Goal: Task Accomplishment & Management: Manage account settings

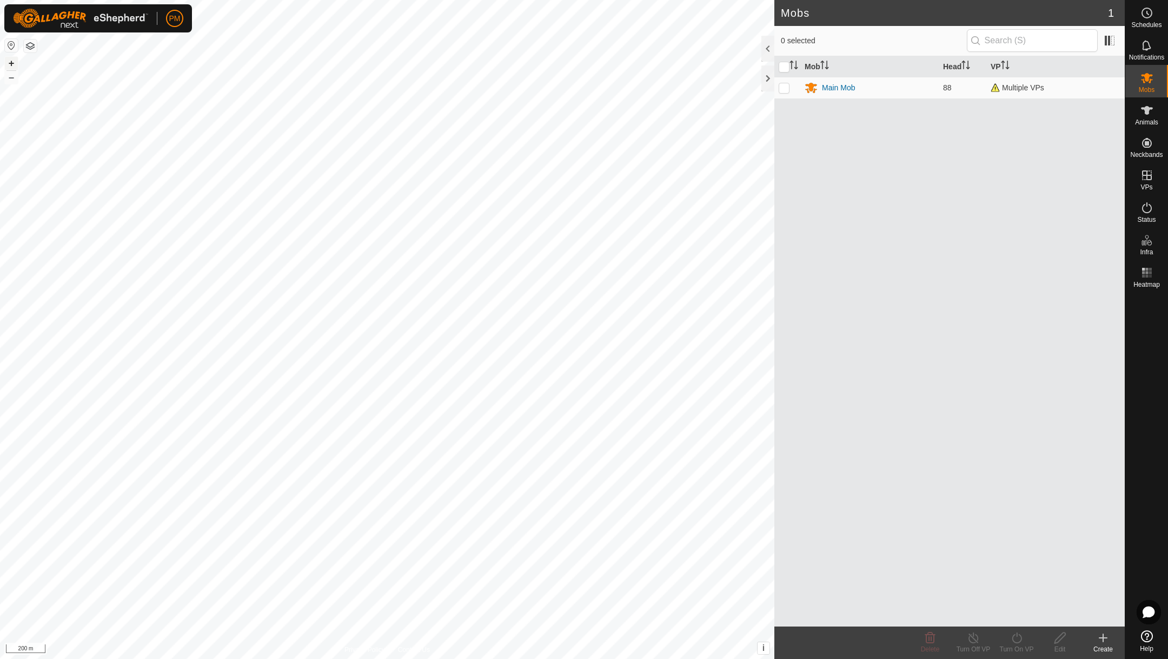
click at [15, 61] on button "+" at bounding box center [11, 63] width 13 height 13
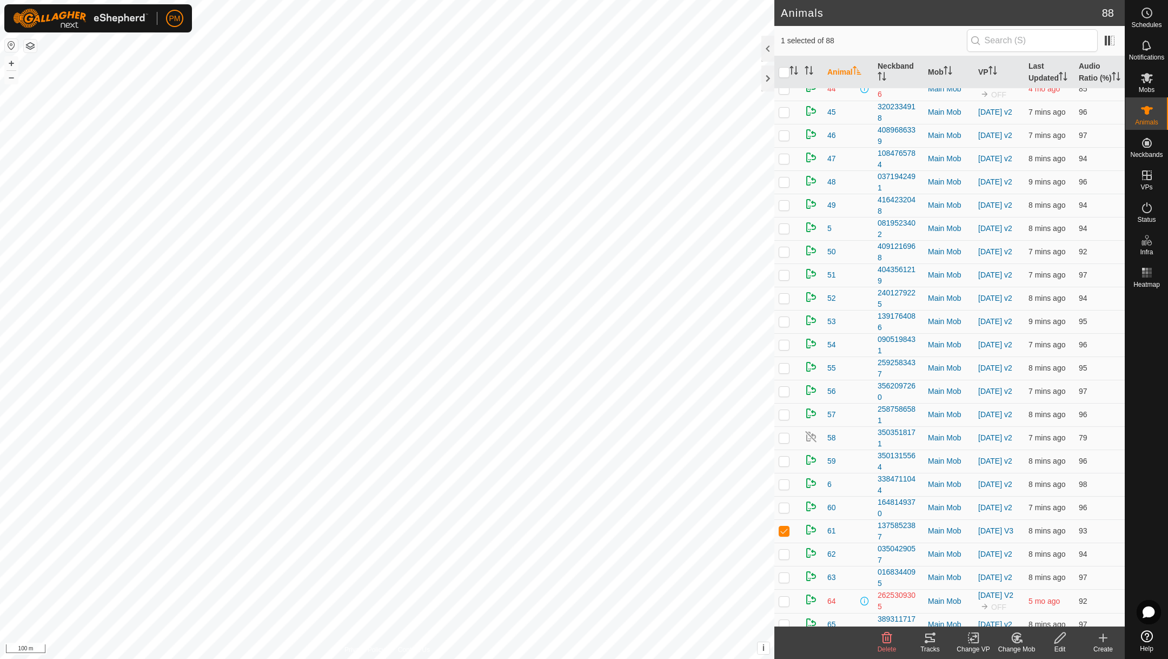
scroll to position [894, 0]
click at [1071, 176] on link "In Rotation" at bounding box center [1078, 175] width 92 height 22
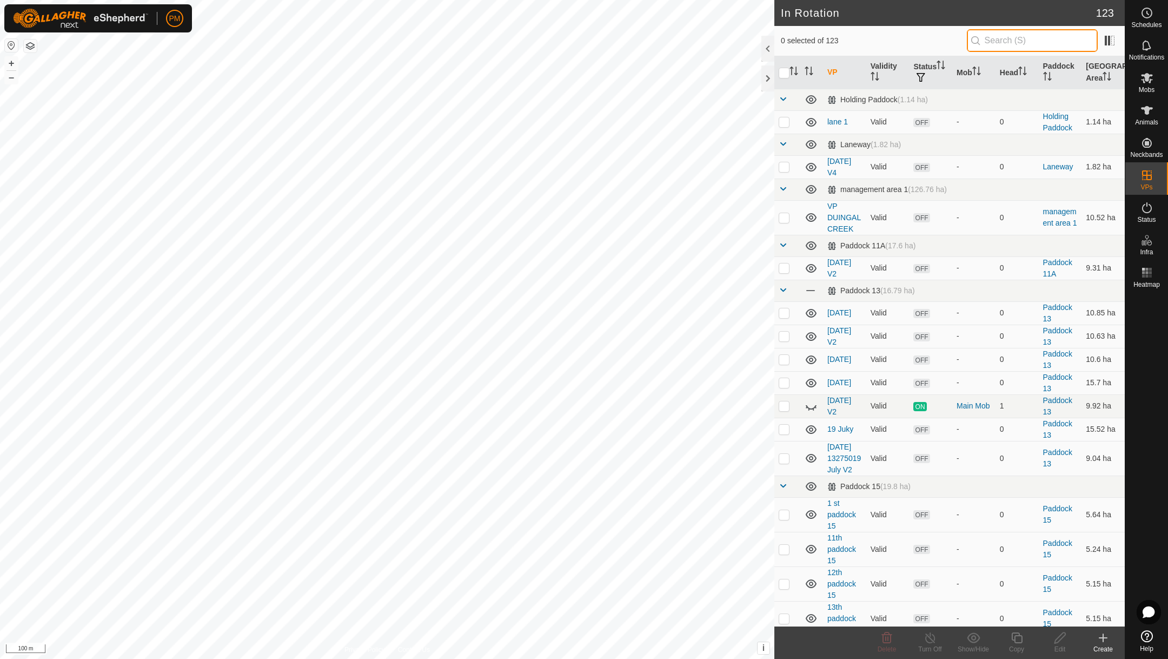
click at [1021, 41] on input "text" at bounding box center [1032, 40] width 131 height 23
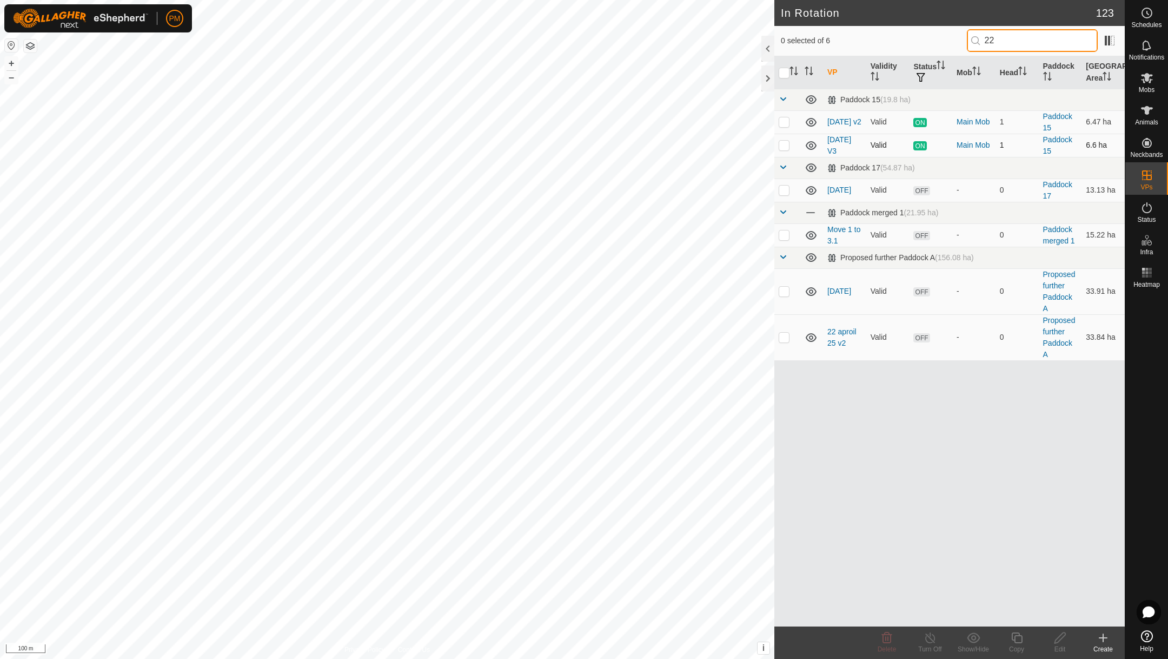
type input "22"
click at [781, 148] on p-checkbox at bounding box center [784, 145] width 11 height 9
checkbox input "true"
click at [10, 59] on button "+" at bounding box center [11, 63] width 13 height 13
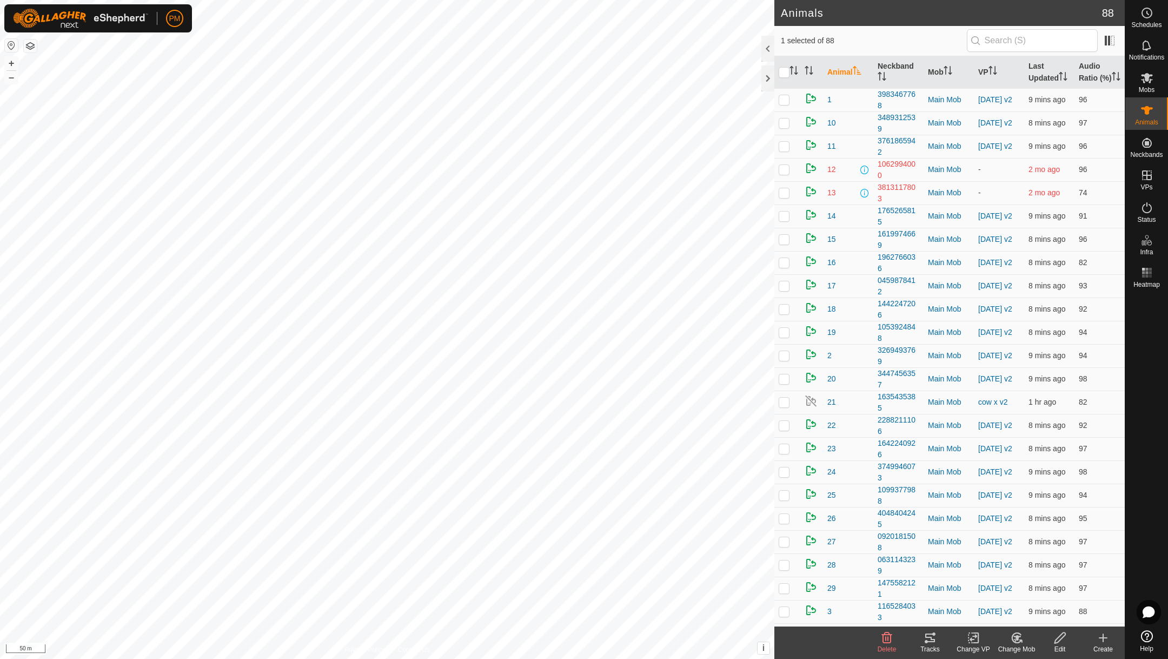
click at [928, 639] on icon at bounding box center [930, 637] width 13 height 13
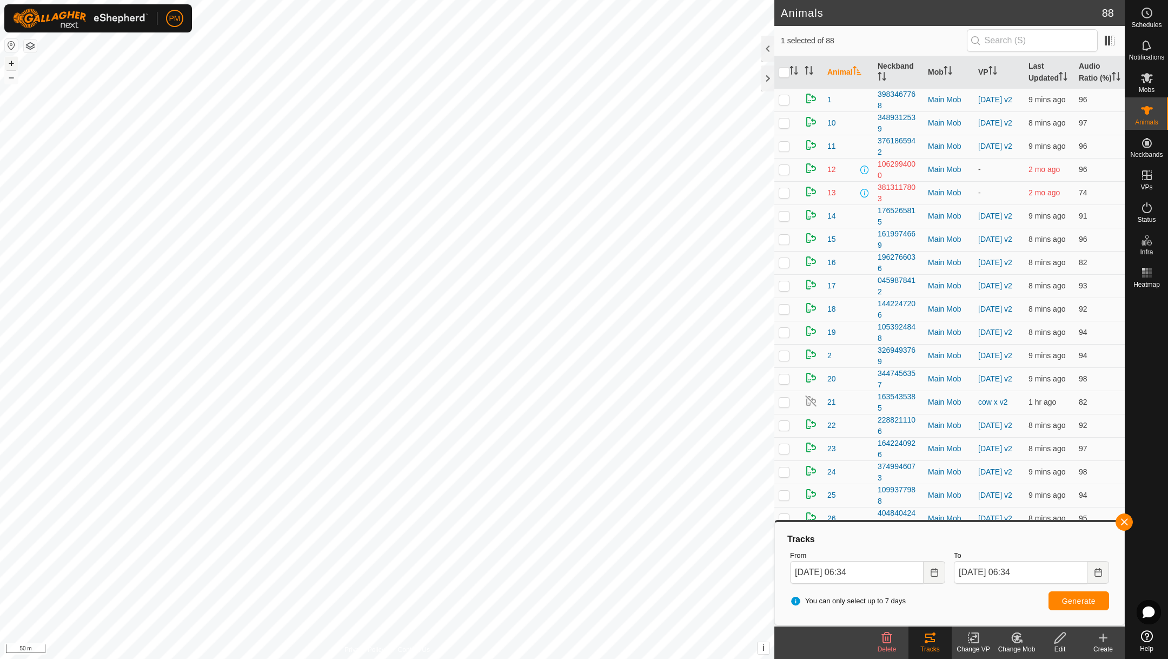
click at [13, 63] on button "+" at bounding box center [11, 63] width 13 height 13
click at [1125, 521] on button "button" at bounding box center [1124, 521] width 17 height 17
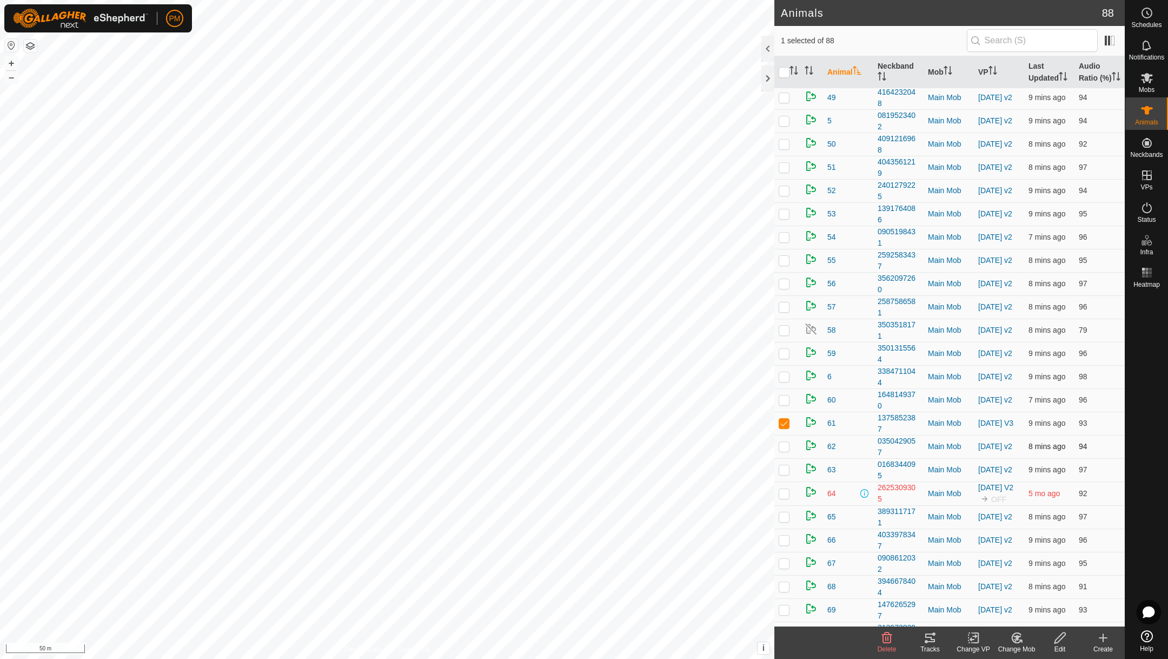
scroll to position [1004, 0]
click at [973, 640] on icon at bounding box center [974, 637] width 14 height 13
click at [974, 615] on link "Turn Off VP" at bounding box center [1005, 613] width 107 height 22
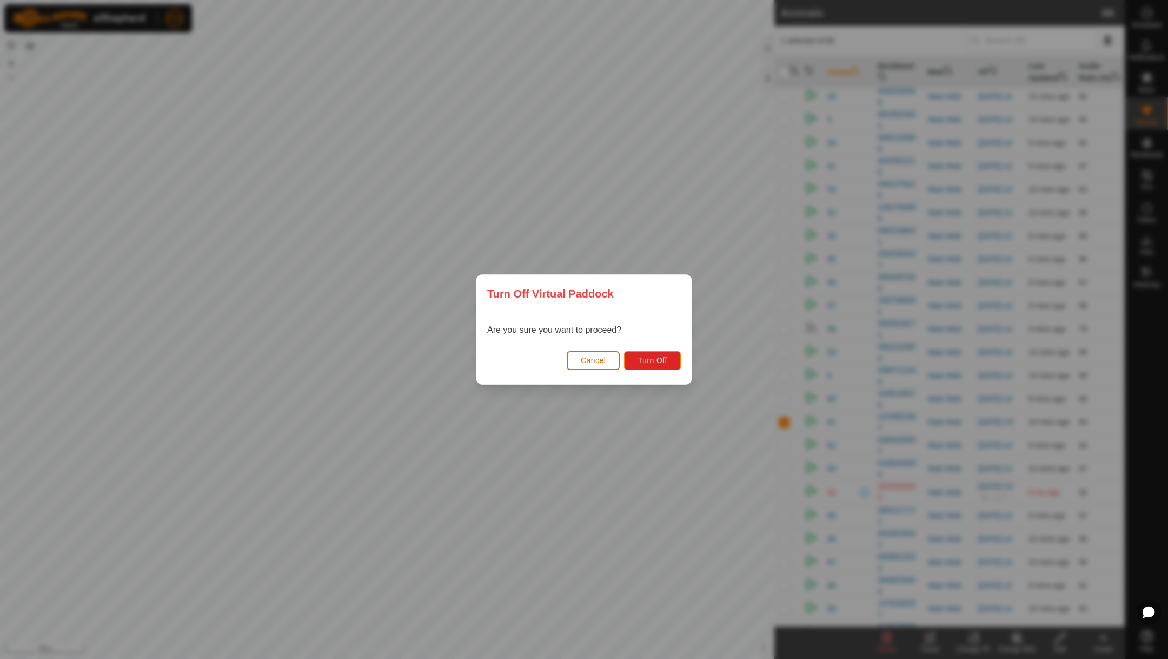
click at [586, 358] on span "Cancel" at bounding box center [593, 360] width 25 height 9
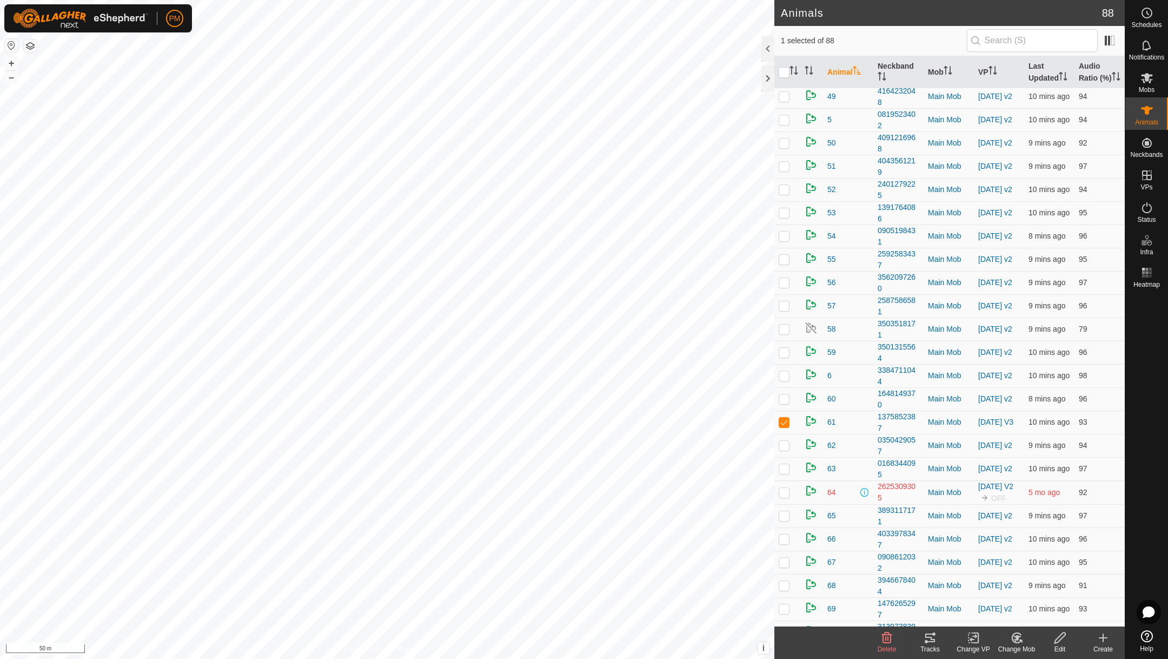
click at [974, 633] on icon at bounding box center [975, 638] width 5 height 10
click at [973, 609] on link "Turn Off VP" at bounding box center [1005, 613] width 107 height 22
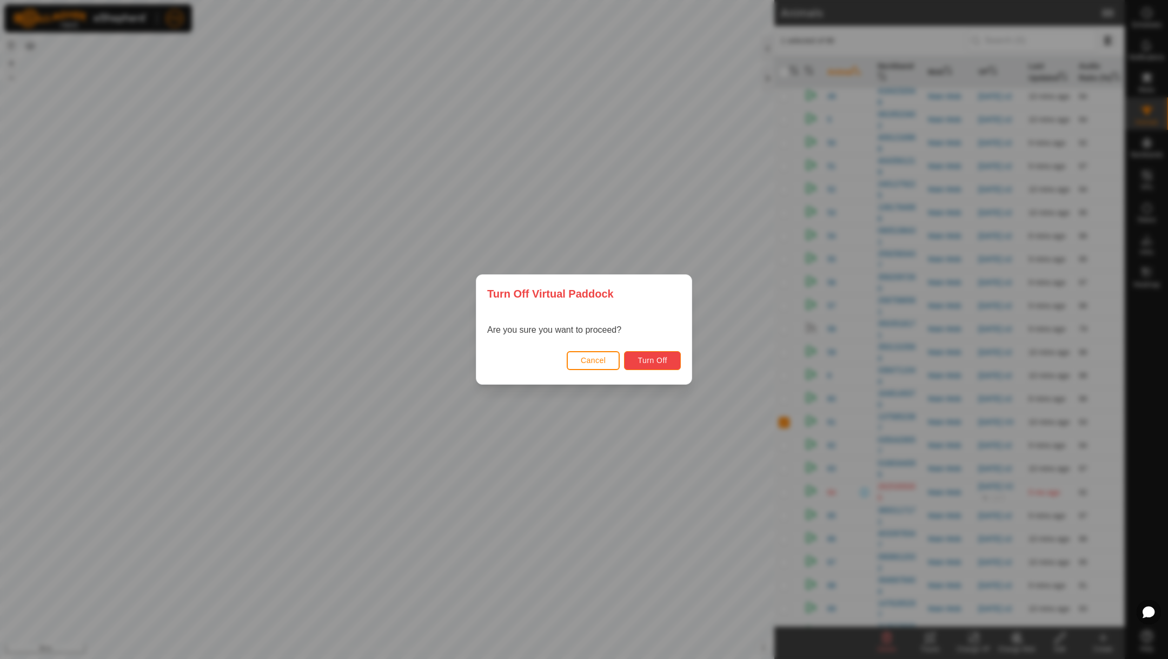
click at [639, 357] on span "Turn Off" at bounding box center [653, 360] width 30 height 9
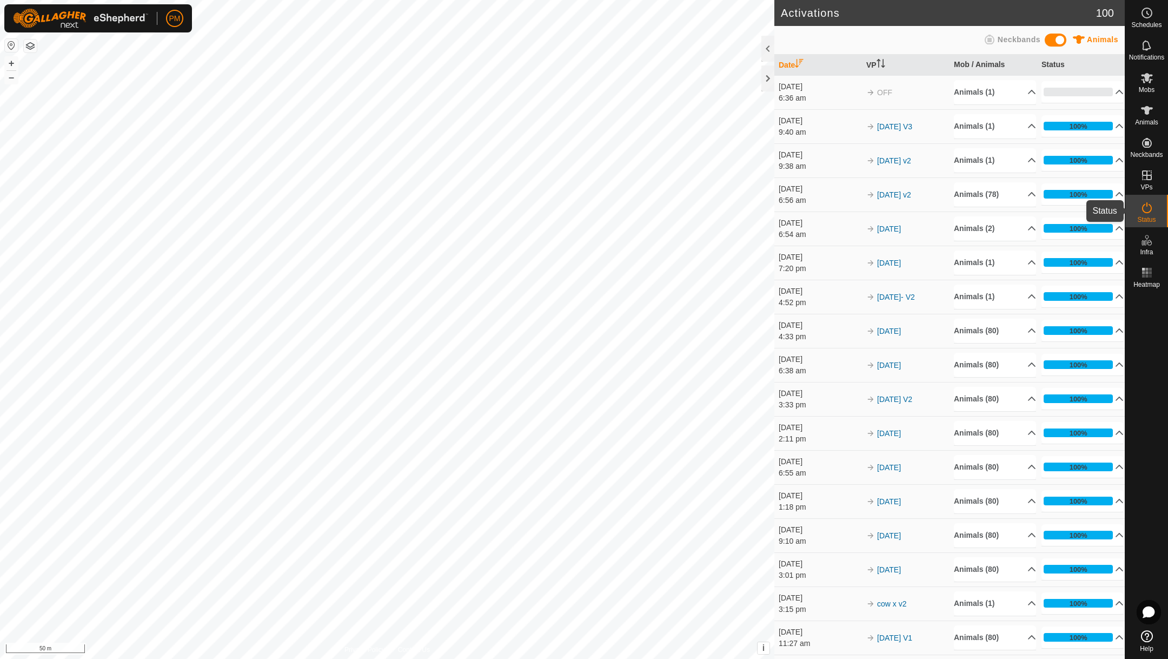
click at [1145, 201] on icon at bounding box center [1146, 207] width 13 height 13
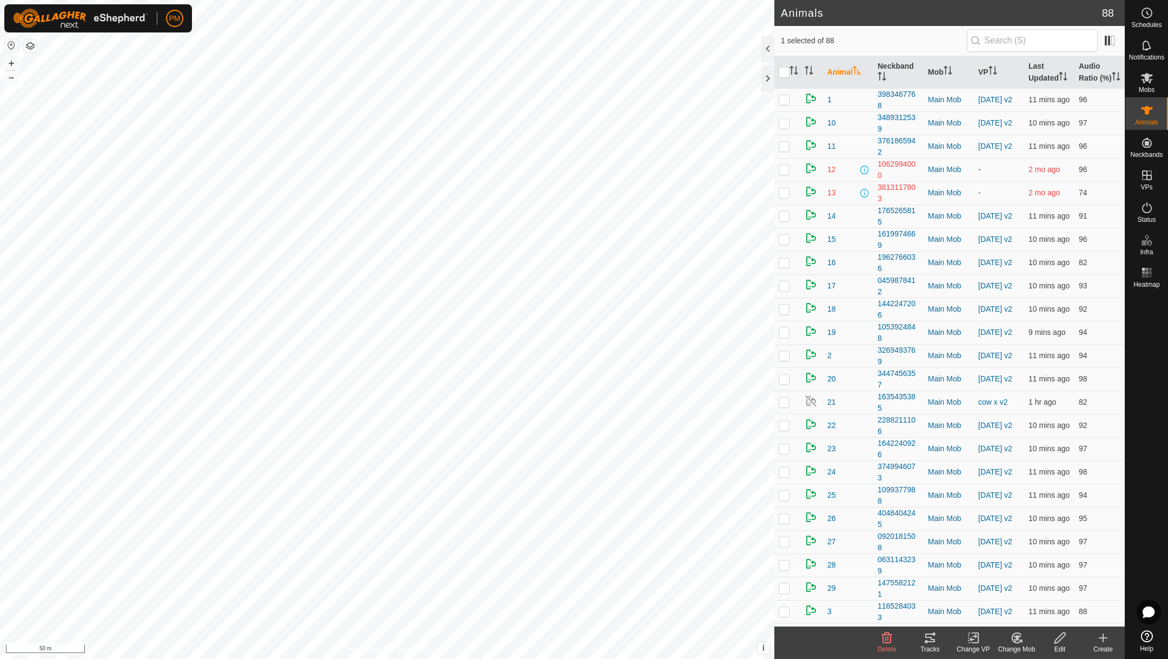
click at [925, 639] on icon at bounding box center [930, 637] width 13 height 13
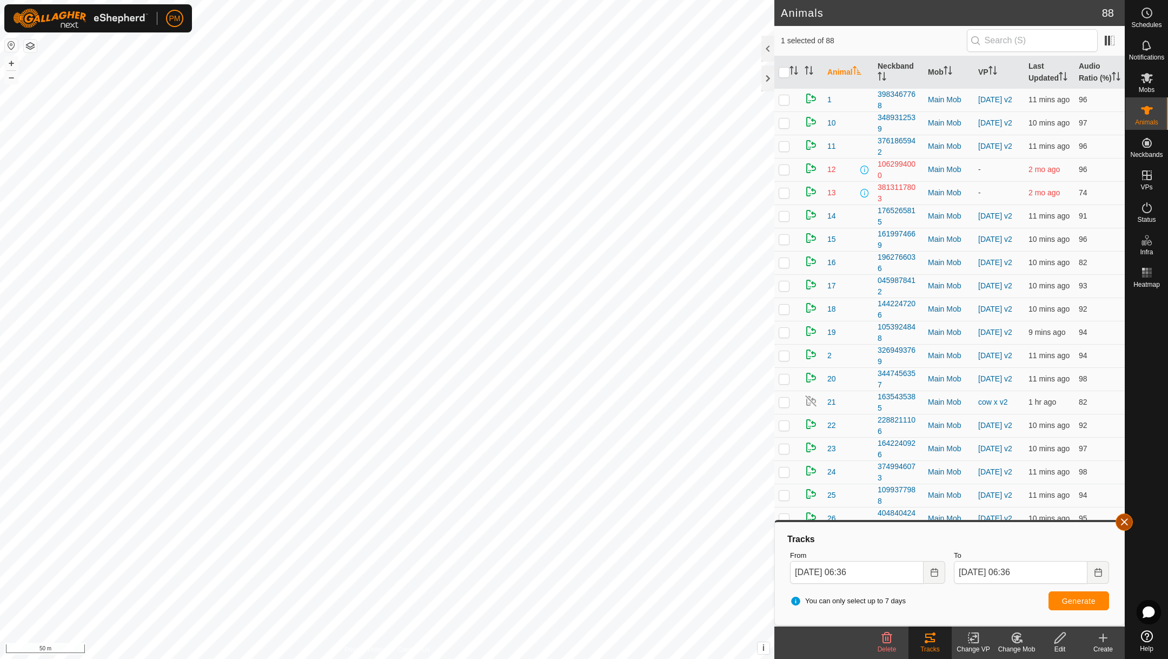
click at [1123, 523] on button "button" at bounding box center [1124, 521] width 17 height 17
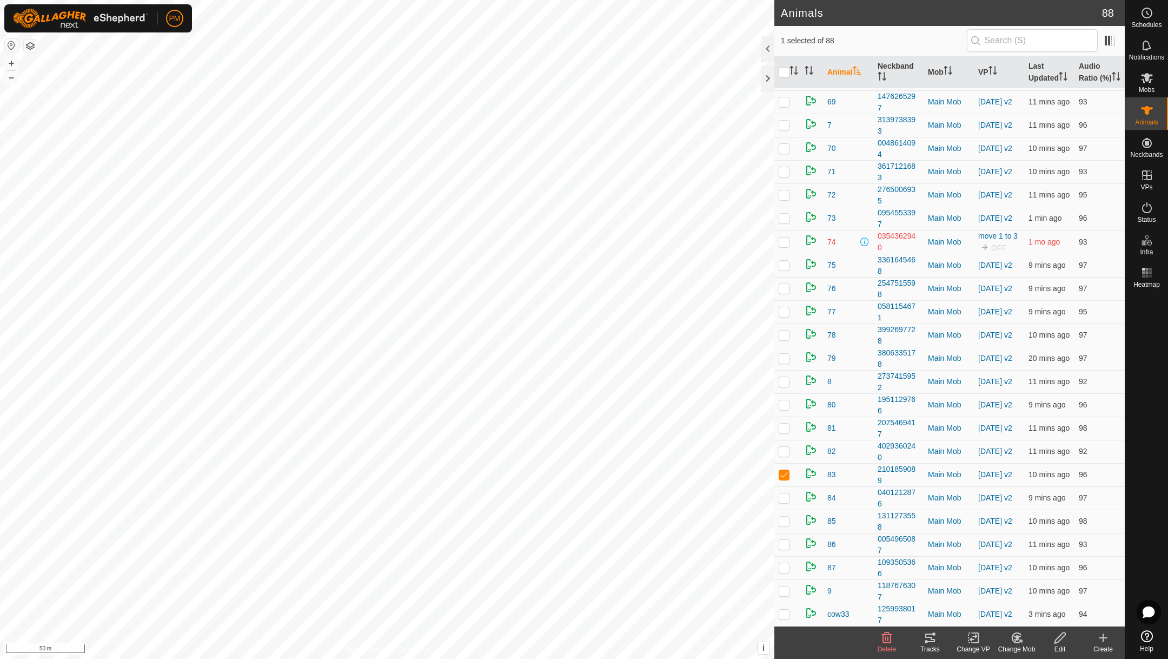
scroll to position [1570, 0]
click at [781, 473] on p-checkbox at bounding box center [784, 474] width 11 height 9
checkbox input "false"
click at [1149, 176] on icon at bounding box center [1146, 175] width 13 height 13
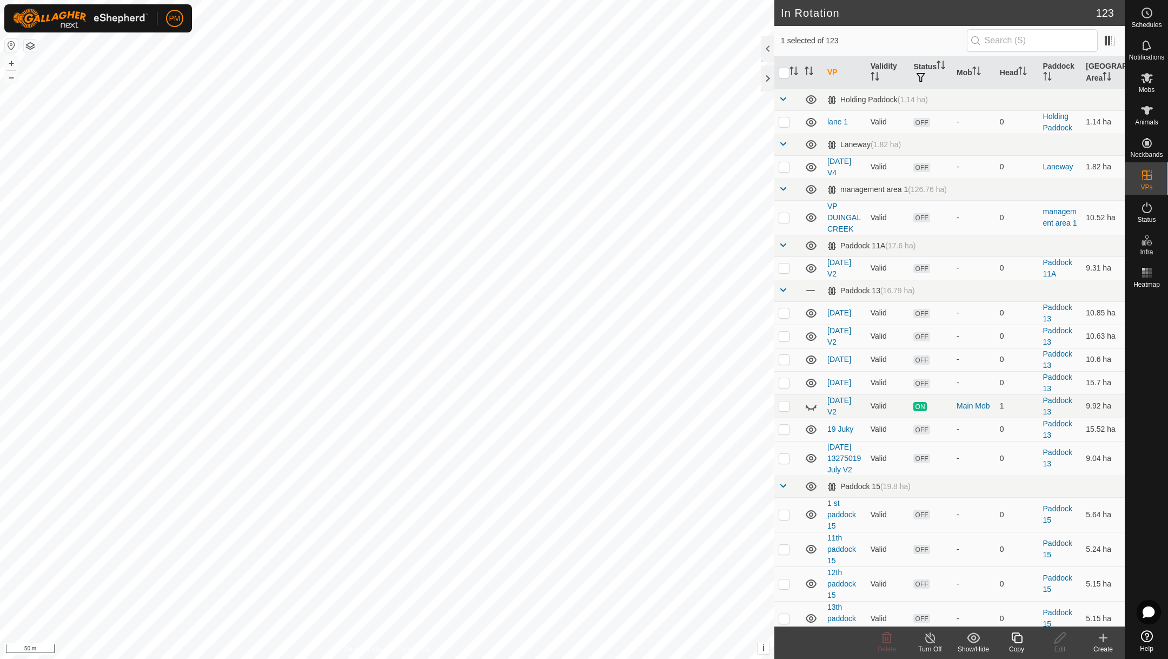
click at [1014, 634] on icon at bounding box center [1017, 637] width 14 height 13
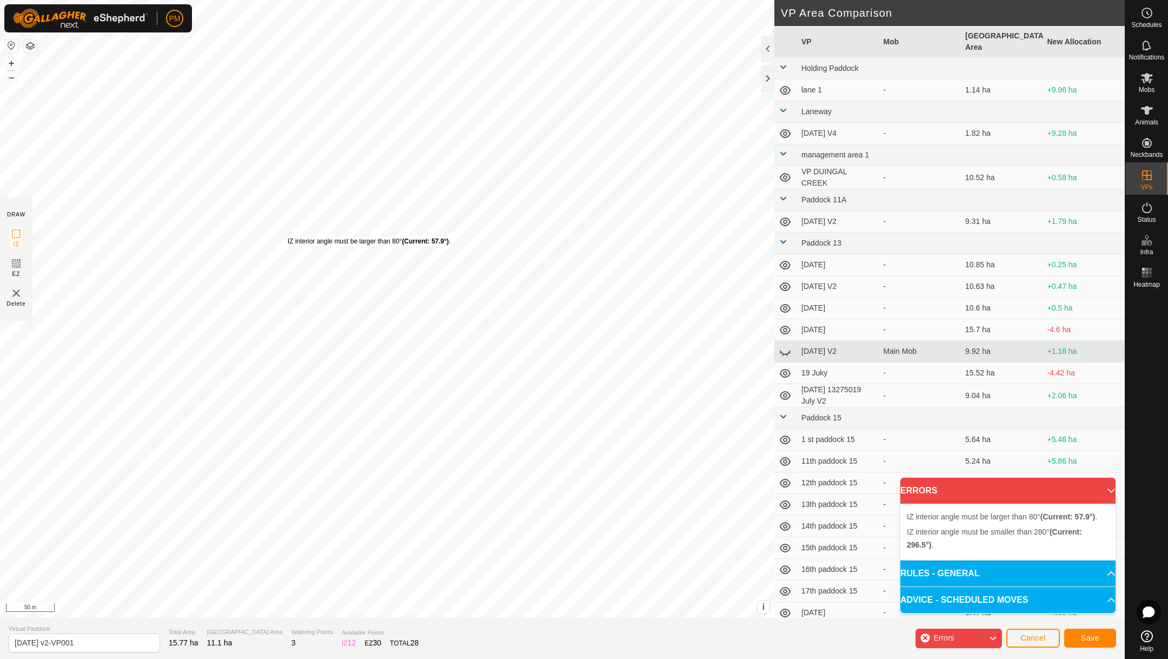
click at [267, 162] on div "IZ interior angle must be larger than 80° (Current: 57.9°) . + – ⇧ i This appli…" at bounding box center [387, 309] width 774 height 618
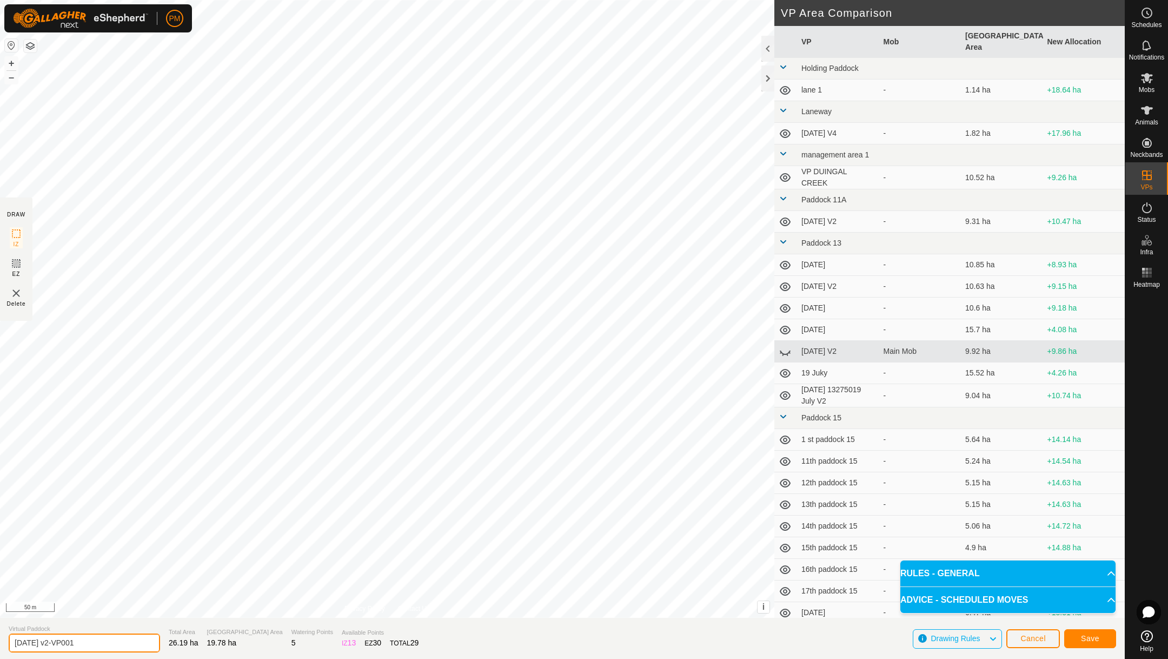
drag, startPoint x: 96, startPoint y: 642, endPoint x: 0, endPoint y: 643, distance: 95.7
click at [0, 643] on section "Virtual Paddock 22 August 25 v2-VP001 Total Area 26.19 ha Grazing Area 19.78 ha…" at bounding box center [562, 638] width 1125 height 41
type input "[DATE]"
click at [10, 57] on button "+" at bounding box center [11, 63] width 13 height 13
click at [1096, 632] on button "Save" at bounding box center [1090, 638] width 52 height 19
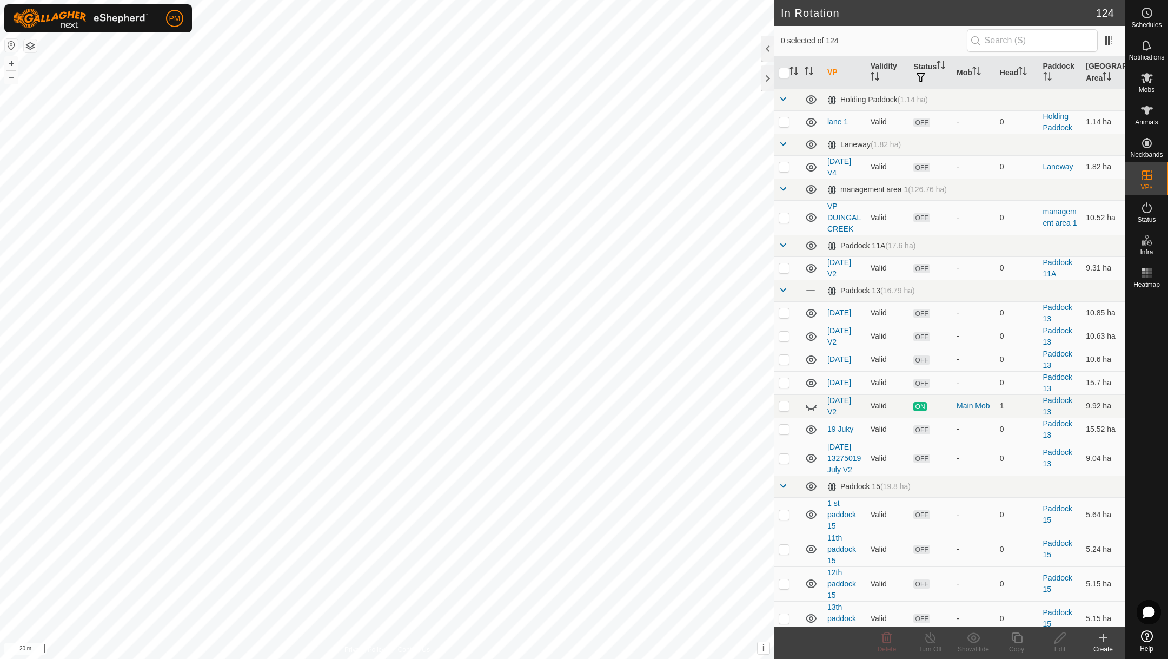
click at [30, 41] on button "button" at bounding box center [30, 45] width 13 height 13
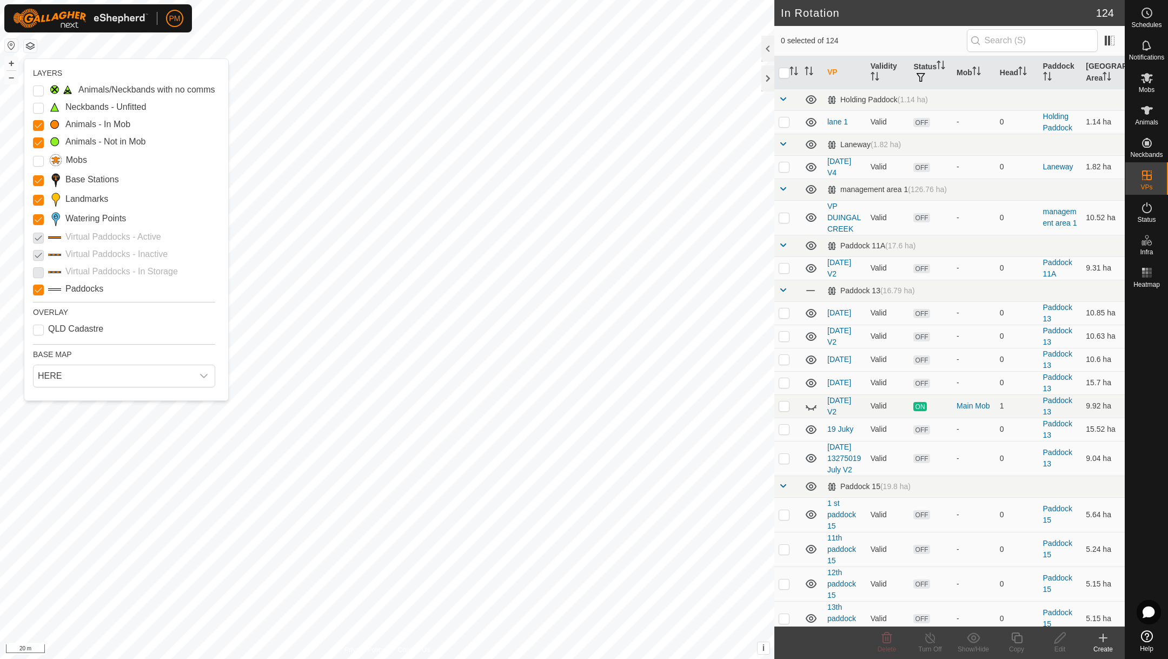
click at [37, 233] on p-checkbox at bounding box center [38, 236] width 11 height 13
click at [39, 255] on p-checkbox at bounding box center [38, 254] width 11 height 13
checkbox input "true"
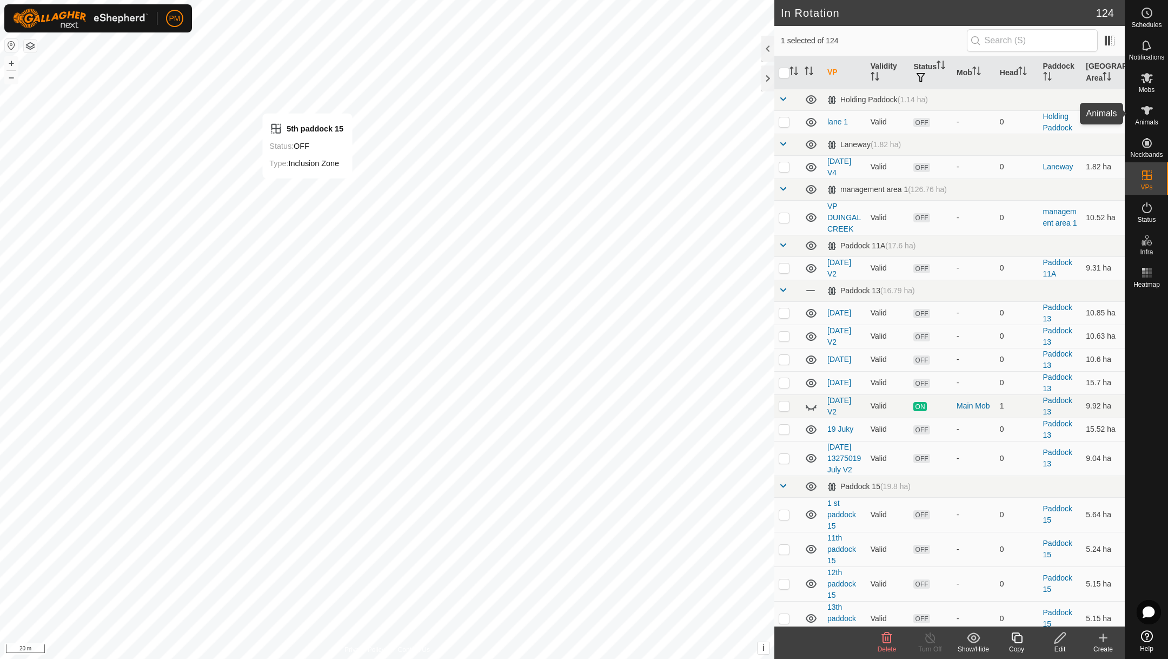
click at [1151, 109] on icon at bounding box center [1146, 110] width 13 height 13
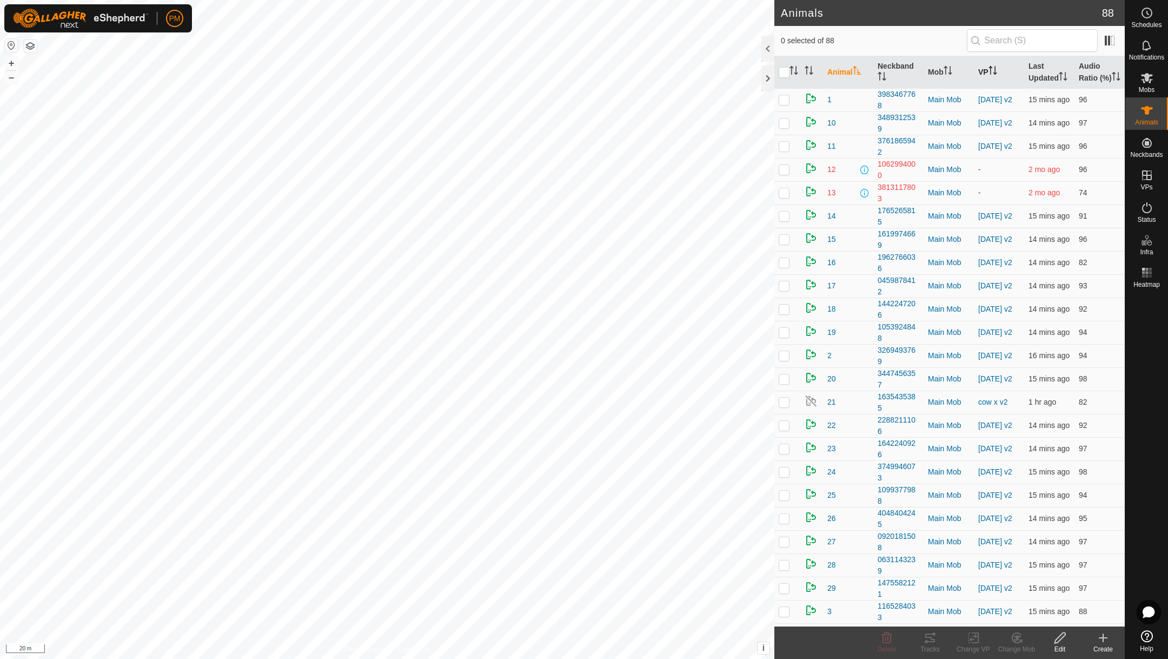
click at [988, 72] on th "VP" at bounding box center [999, 72] width 50 height 32
click at [783, 78] on input "checkbox" at bounding box center [784, 72] width 11 height 11
checkbox input "true"
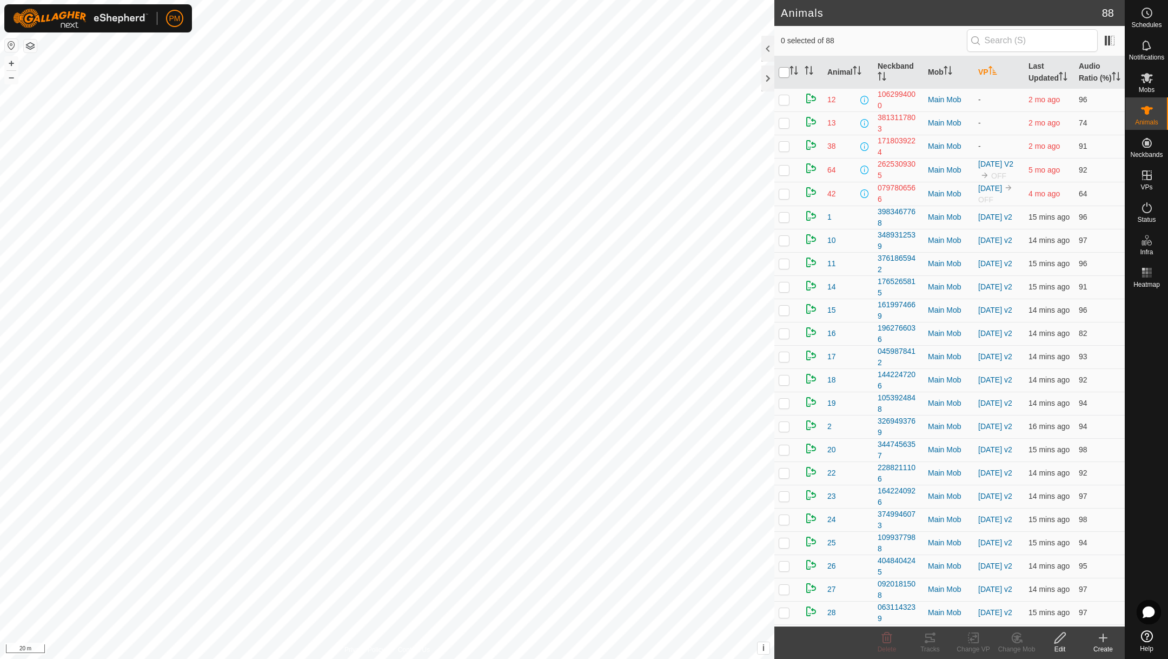
checkbox input "true"
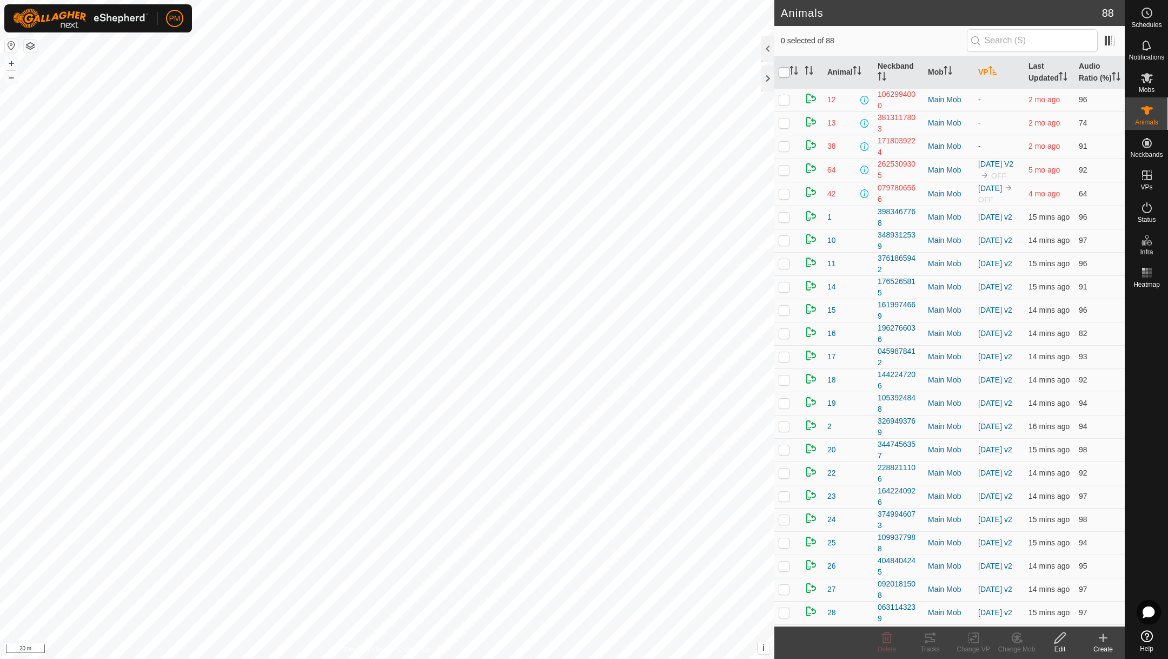
checkbox input "true"
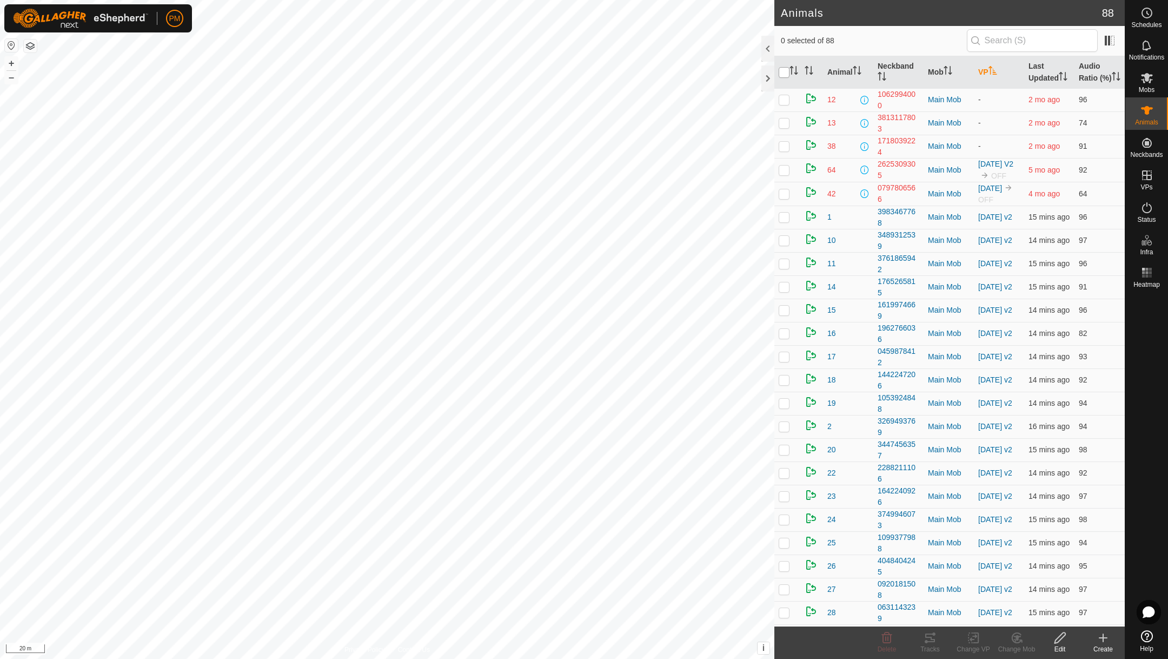
checkbox input "true"
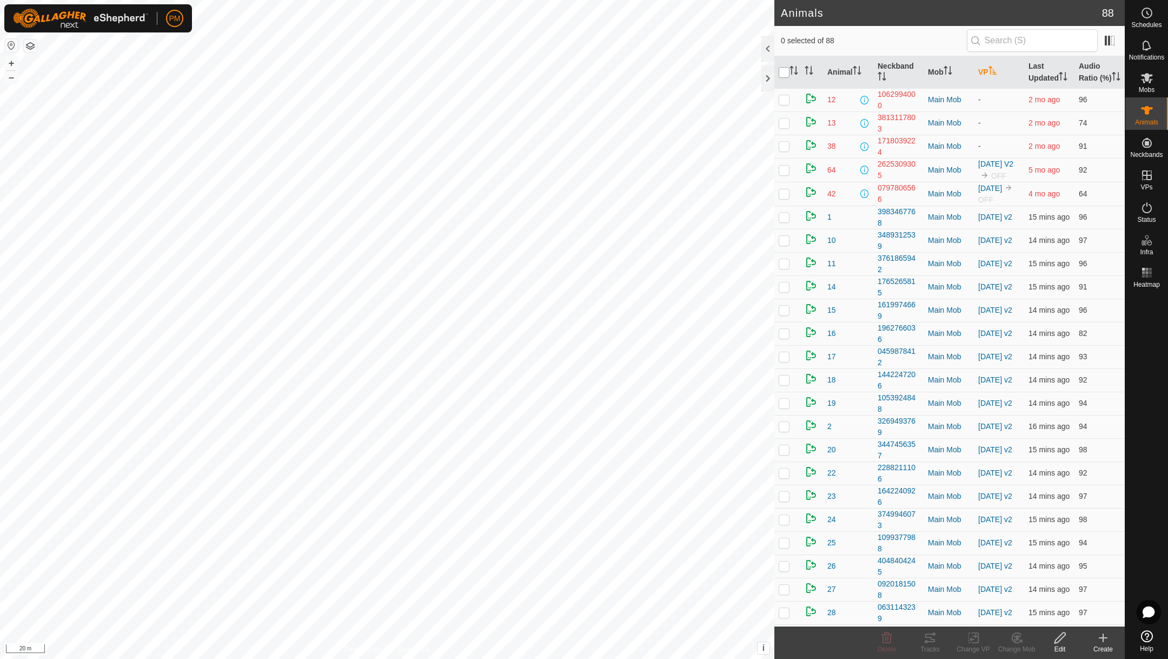
checkbox input "true"
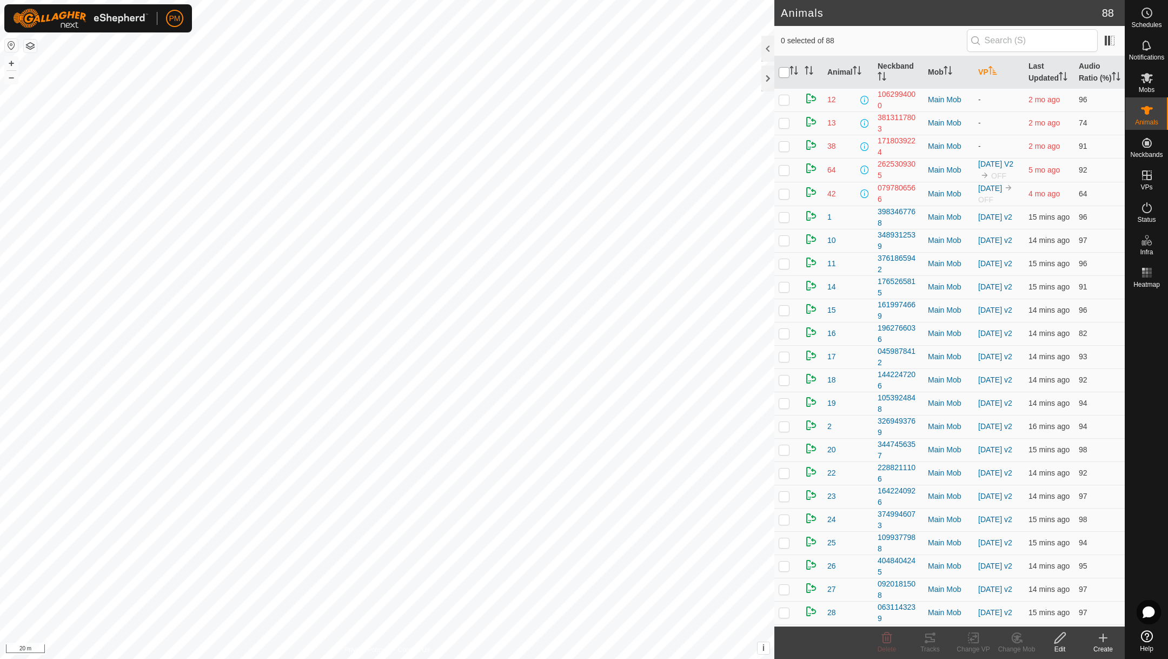
checkbox input "true"
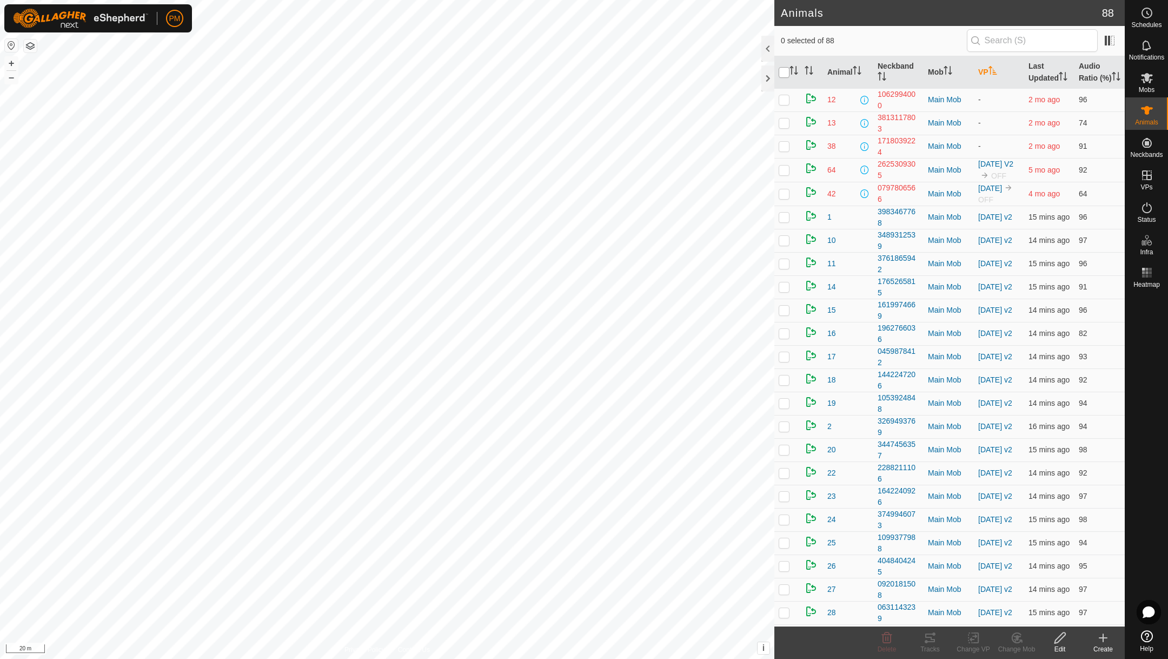
checkbox input "true"
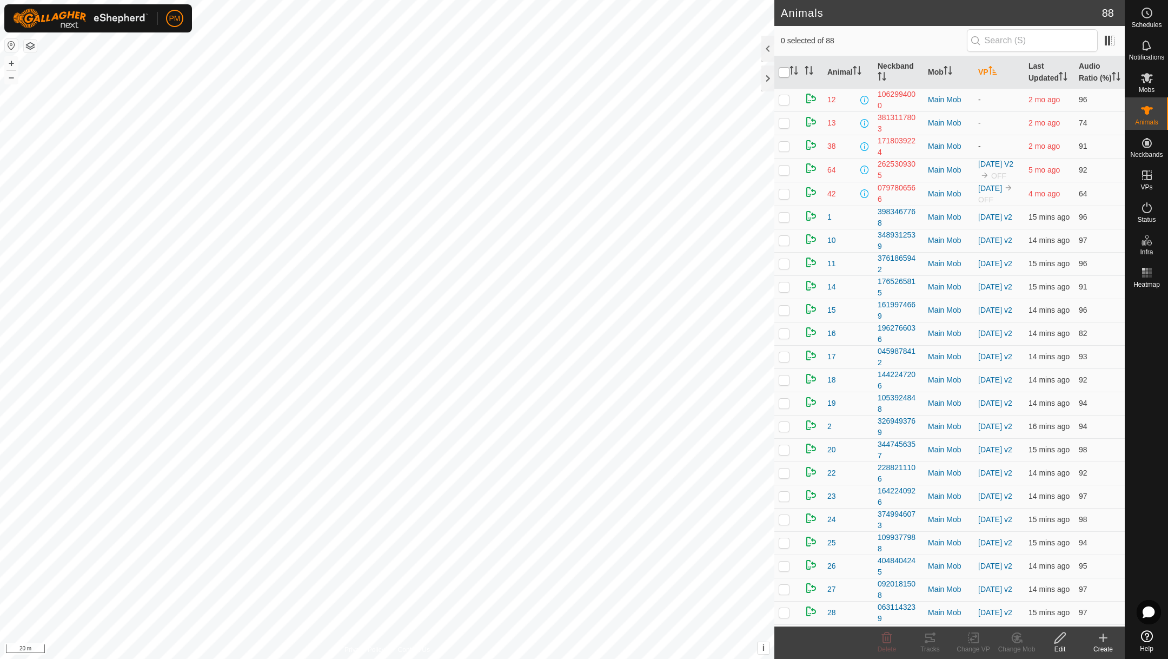
checkbox input "true"
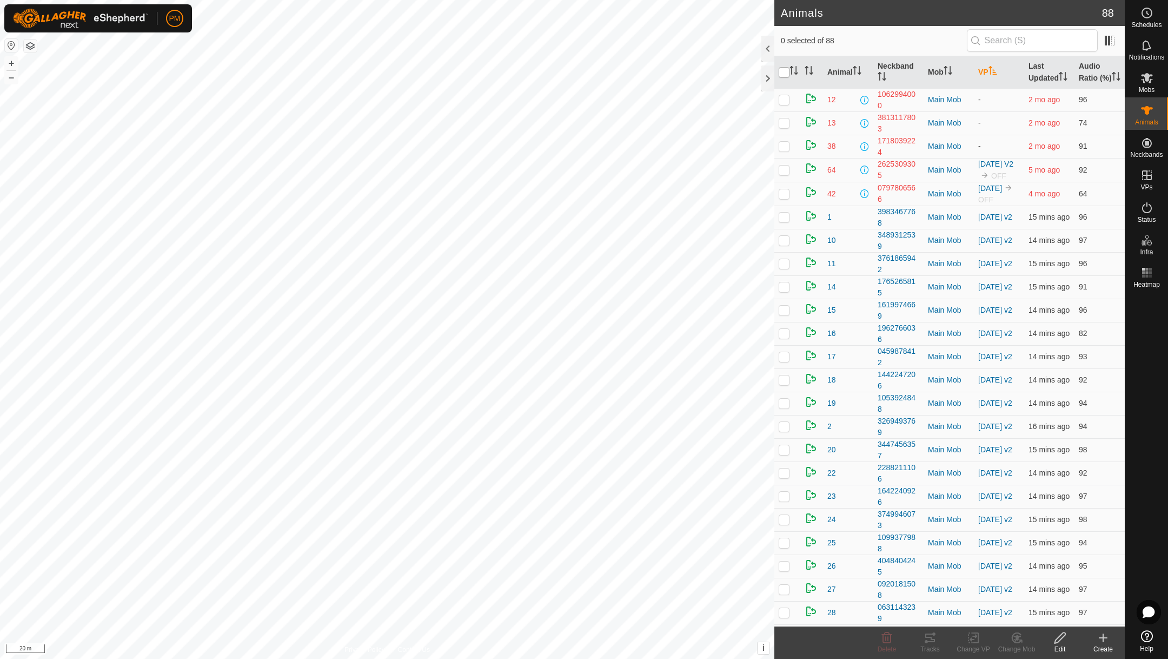
checkbox input "true"
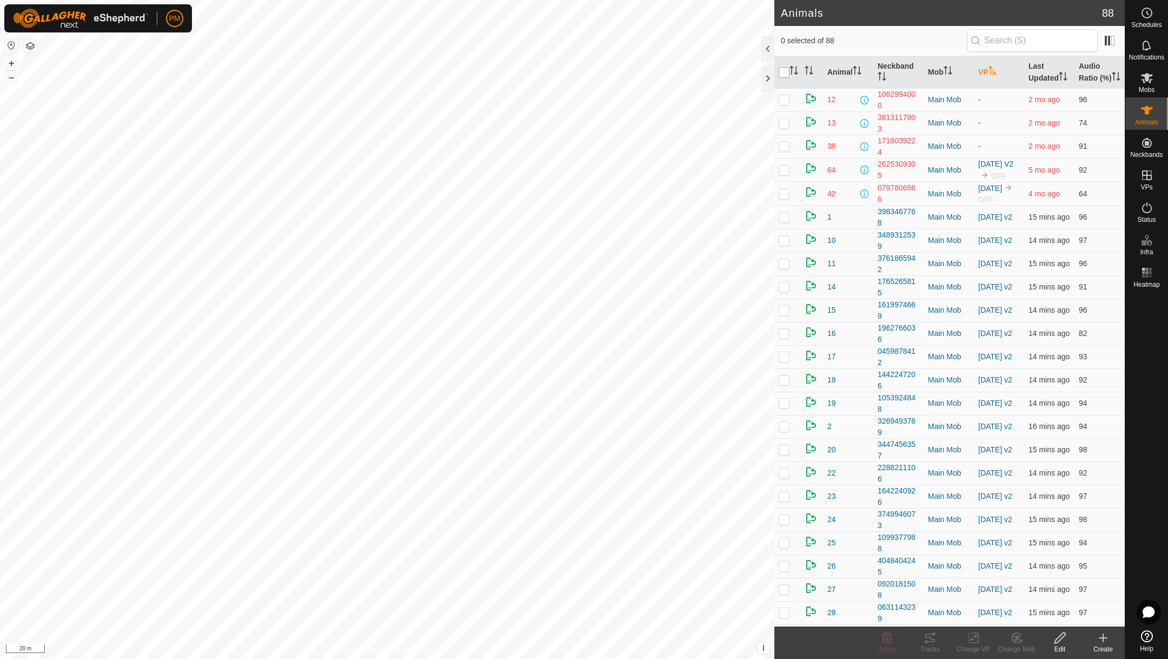
checkbox input "true"
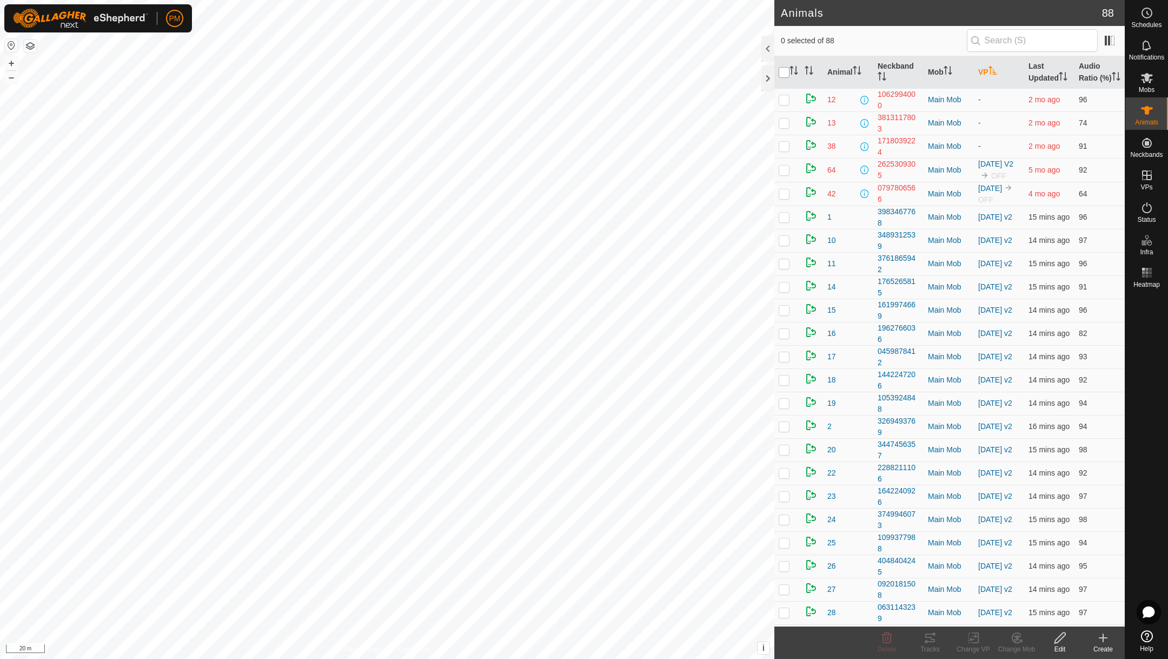
checkbox input "true"
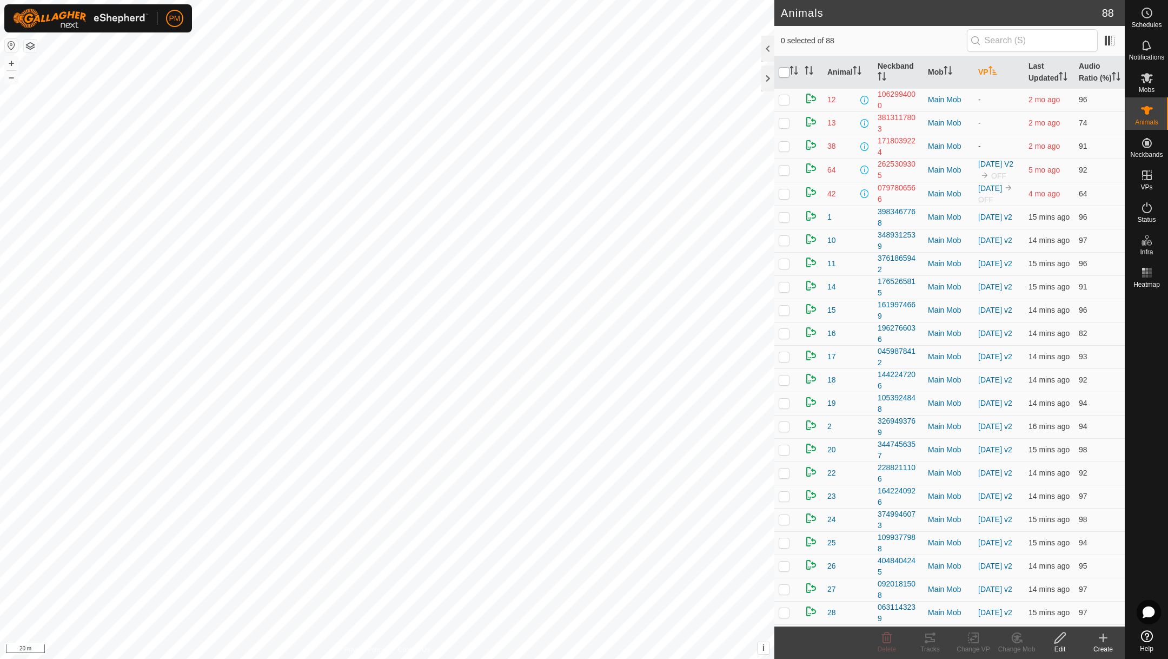
checkbox input "true"
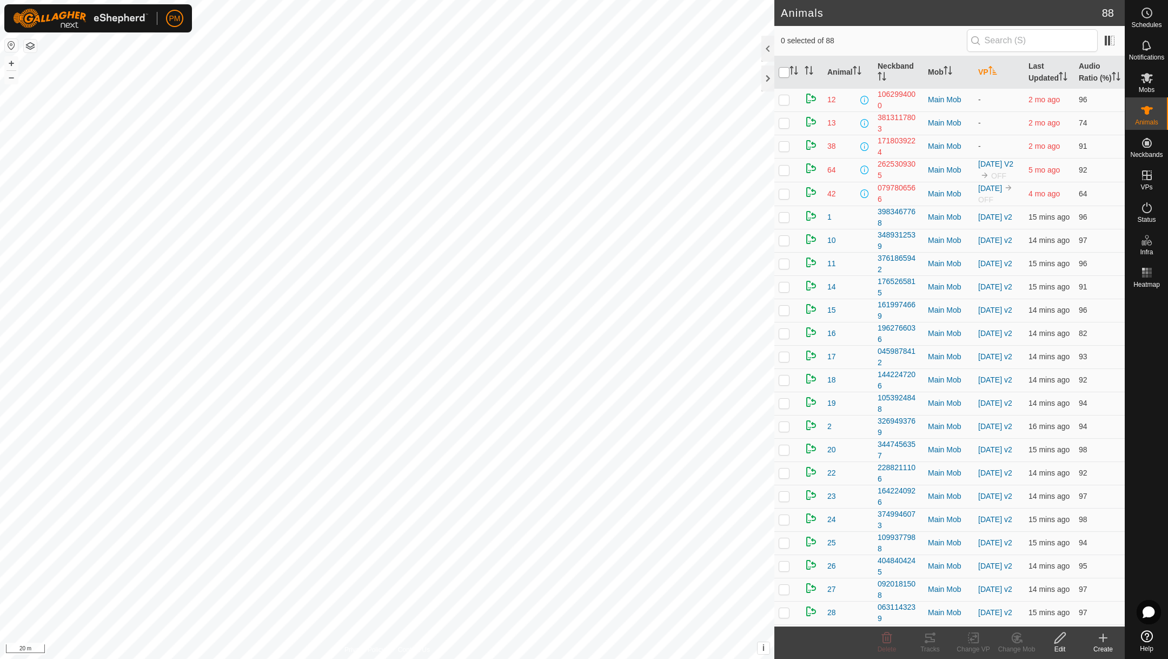
checkbox input "true"
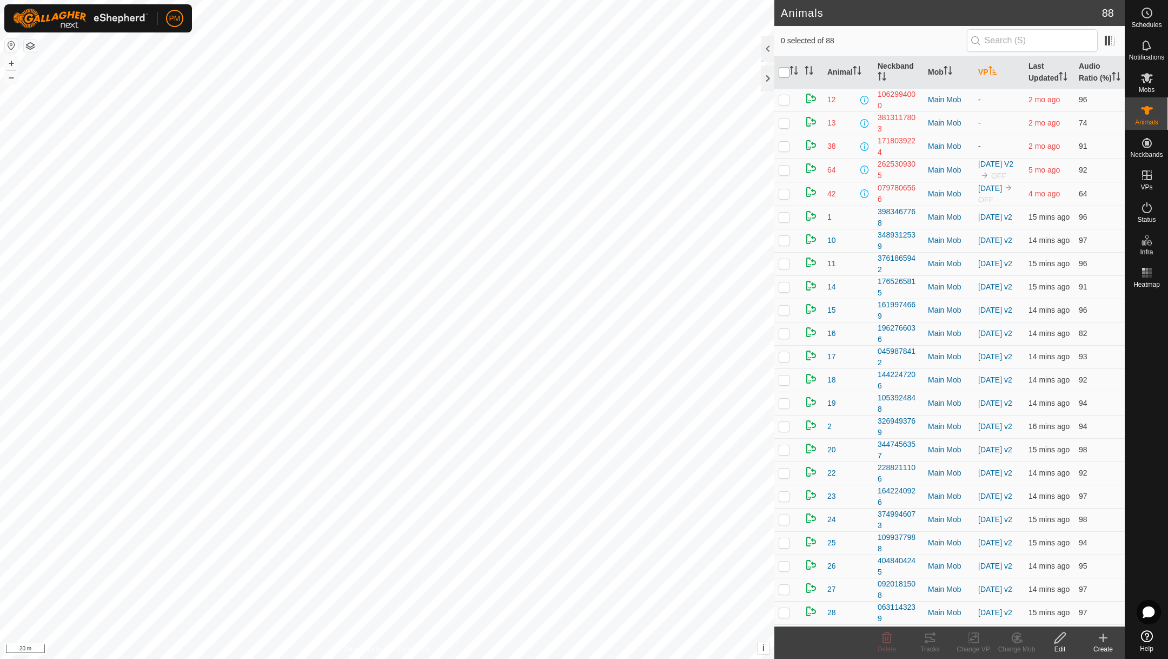
checkbox input "true"
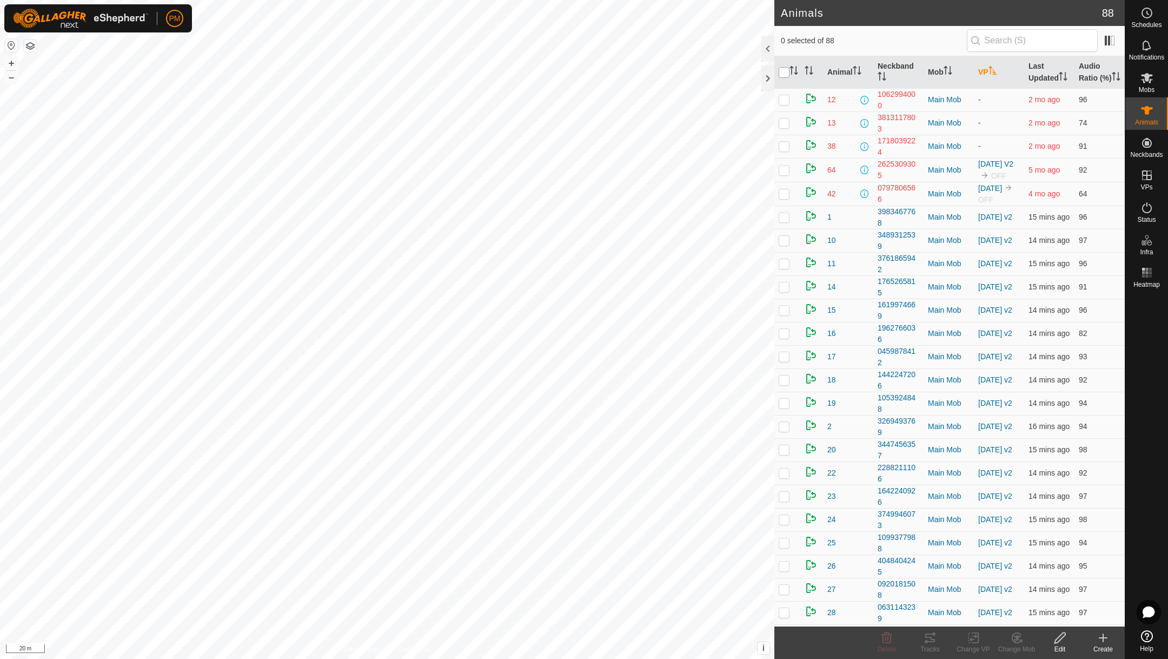
checkbox input "true"
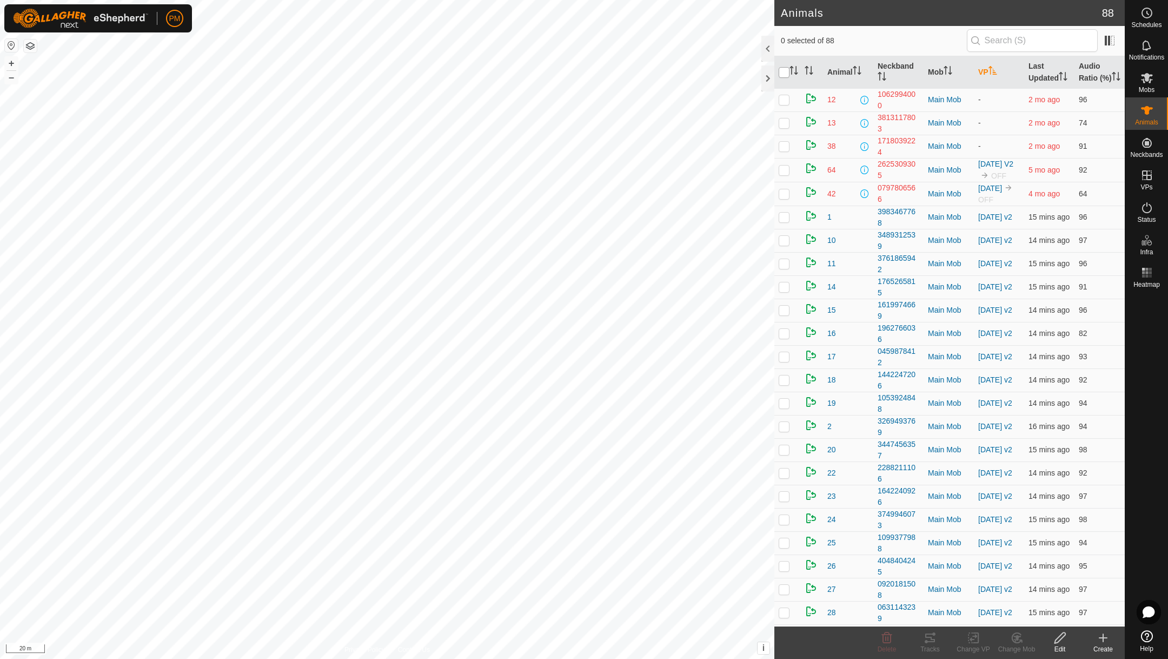
checkbox input "true"
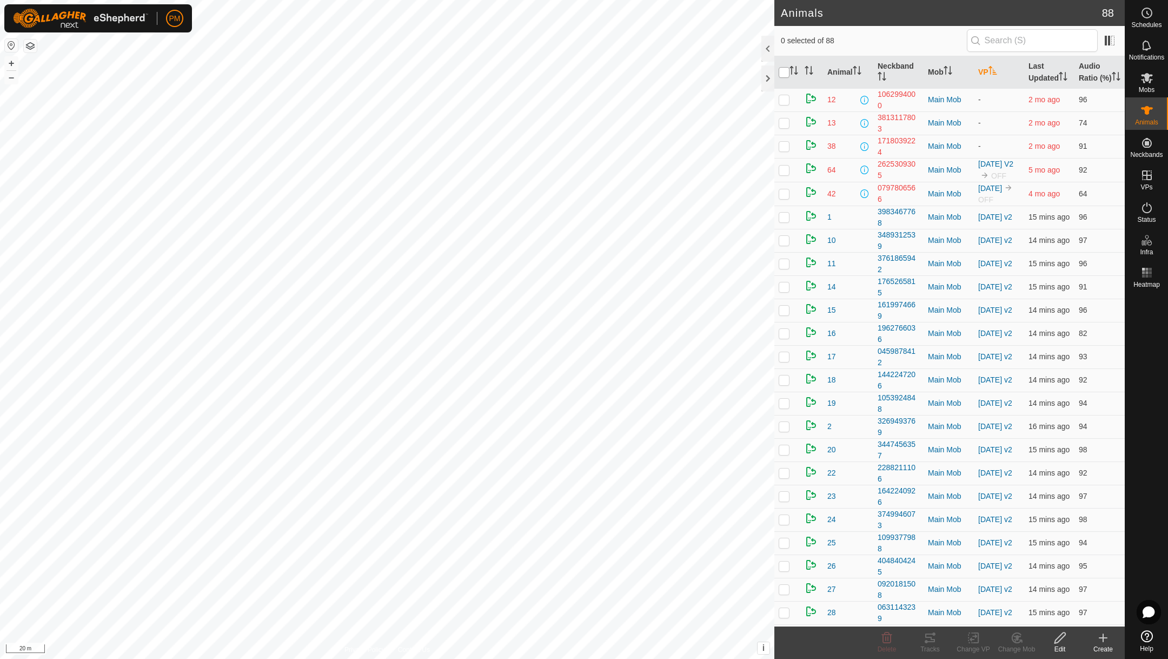
checkbox input "true"
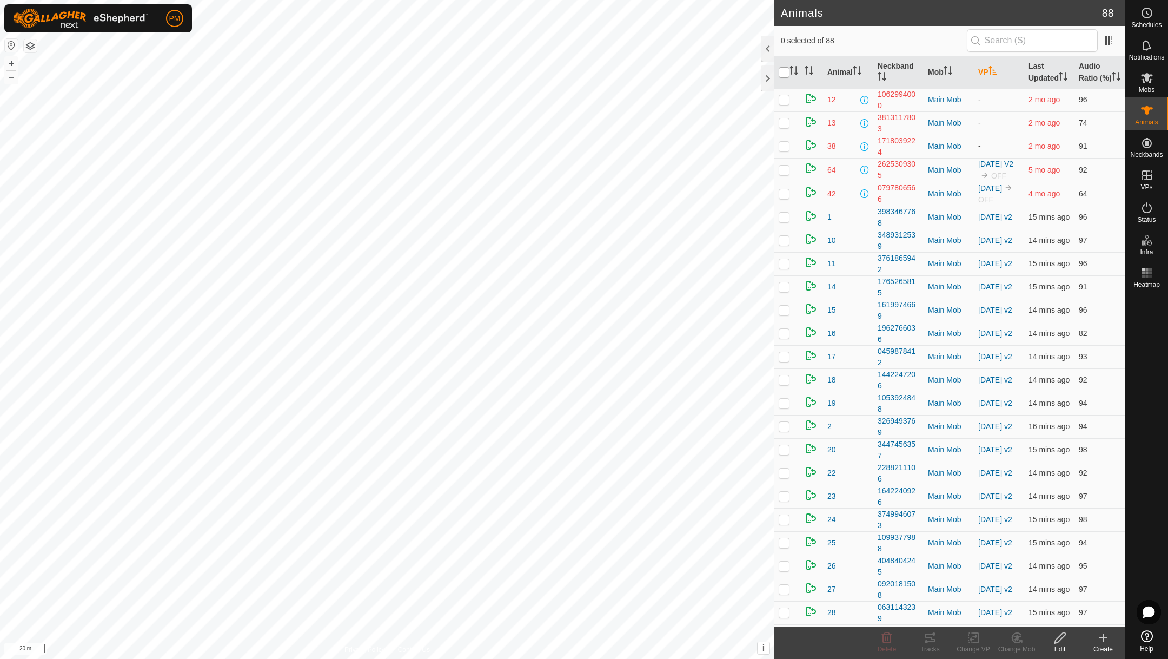
checkbox input "true"
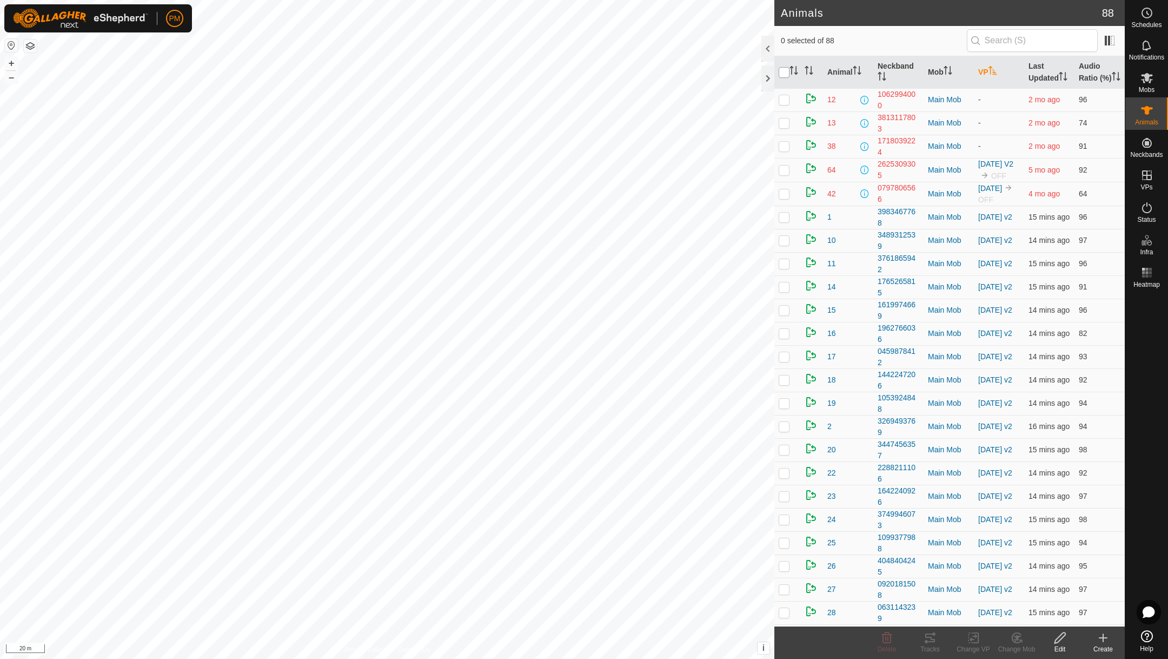
checkbox input "true"
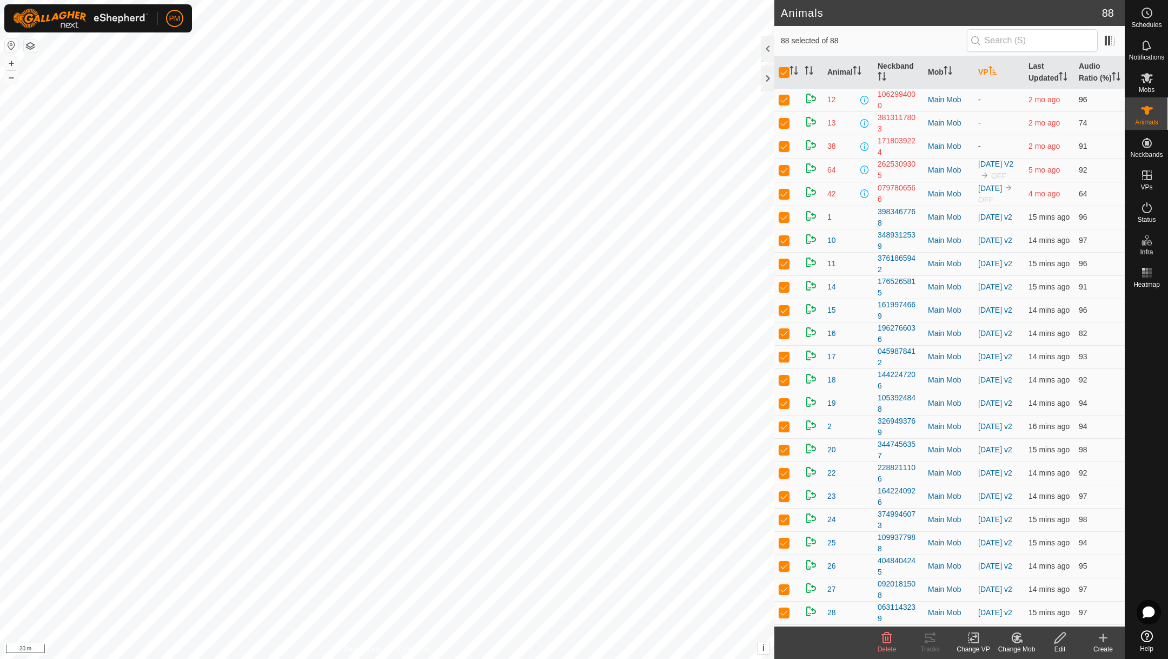
click at [785, 104] on p-checkbox at bounding box center [784, 99] width 11 height 9
checkbox input "false"
click at [784, 127] on p-checkbox at bounding box center [784, 122] width 11 height 9
checkbox input "false"
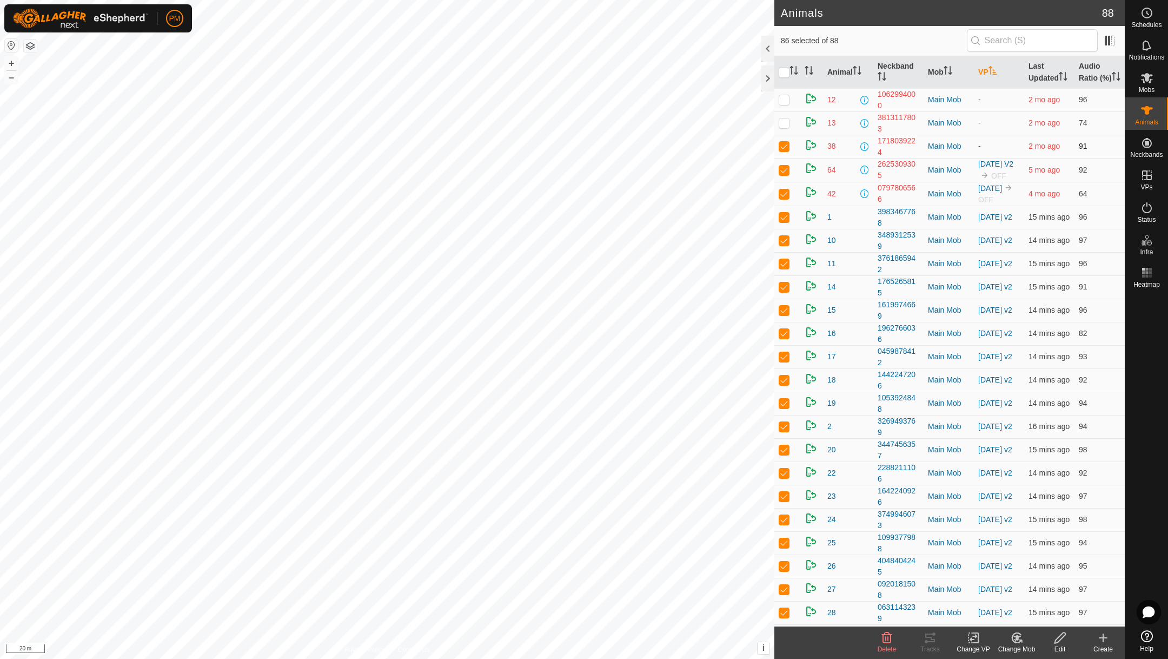
click at [785, 150] on p-checkbox at bounding box center [784, 146] width 11 height 9
checkbox input "false"
click at [784, 174] on p-checkbox at bounding box center [784, 169] width 11 height 9
checkbox input "false"
click at [787, 198] on p-checkbox at bounding box center [784, 193] width 11 height 9
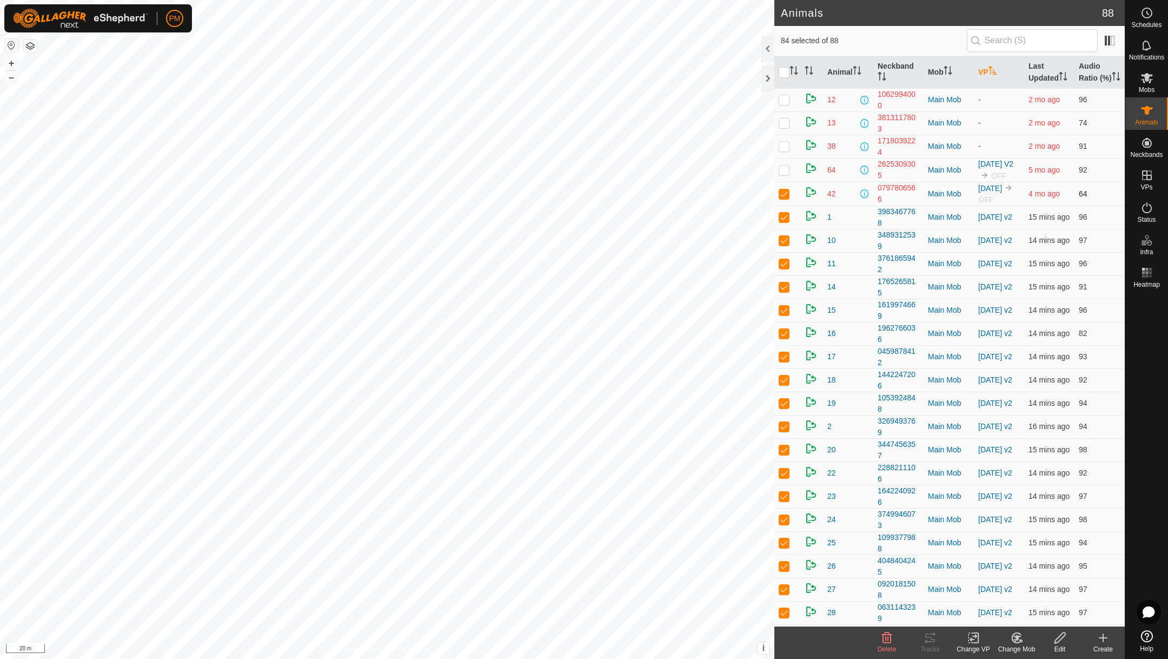
checkbox input "false"
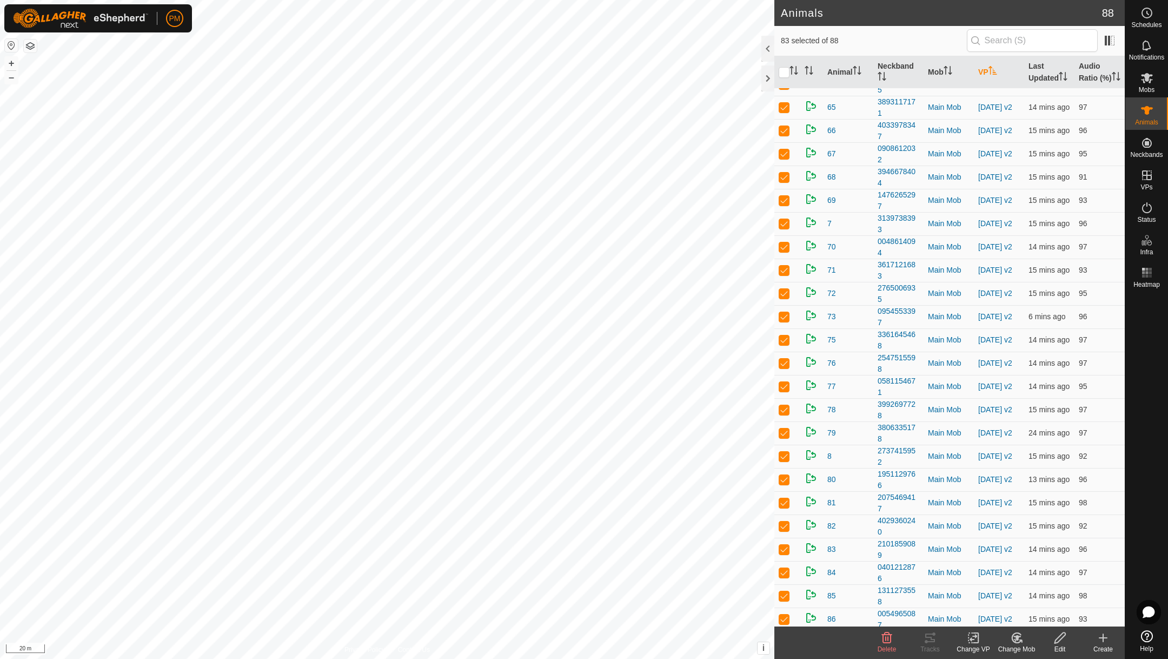
scroll to position [1570, 0]
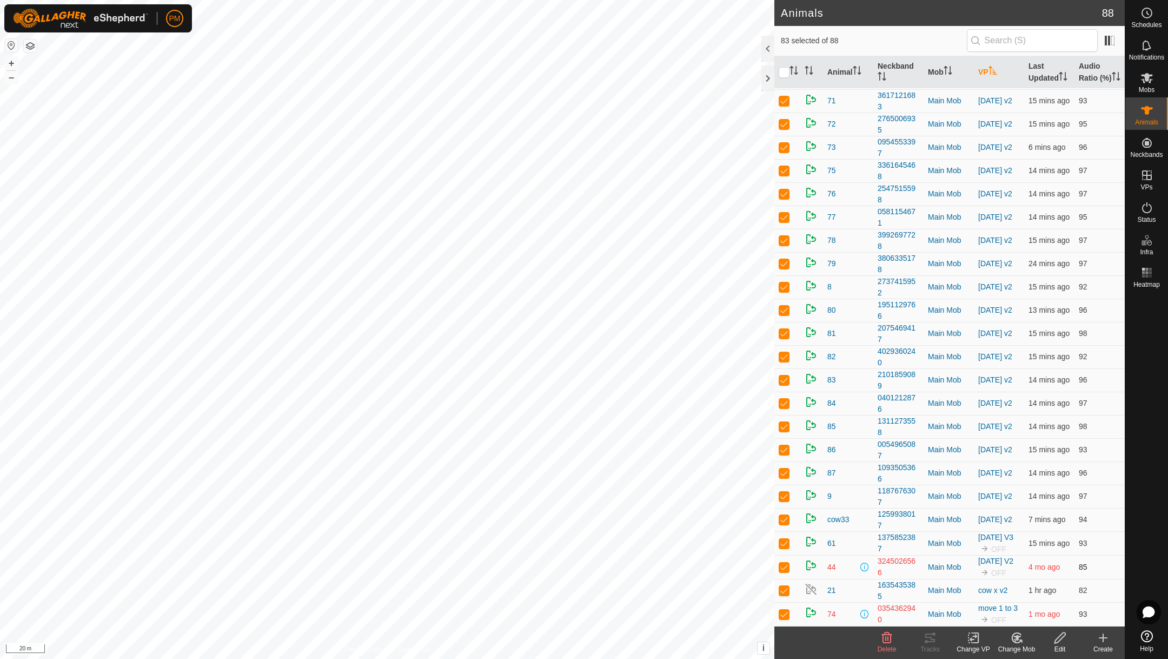
click at [784, 565] on p-checkbox at bounding box center [784, 566] width 11 height 9
checkbox input "false"
click at [783, 590] on p-checkbox at bounding box center [784, 590] width 11 height 9
checkbox input "false"
click at [782, 613] on p-checkbox at bounding box center [784, 613] width 11 height 9
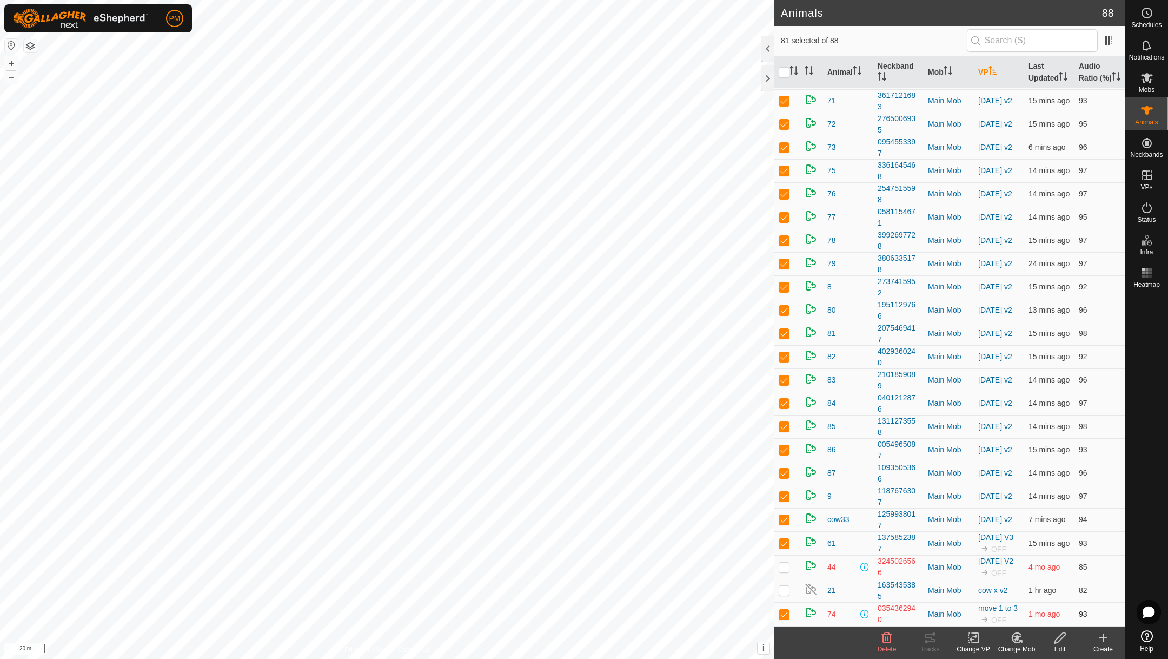
checkbox input "false"
click at [976, 633] on icon at bounding box center [975, 638] width 5 height 10
click at [977, 589] on link "Choose VP..." at bounding box center [1005, 591] width 107 height 22
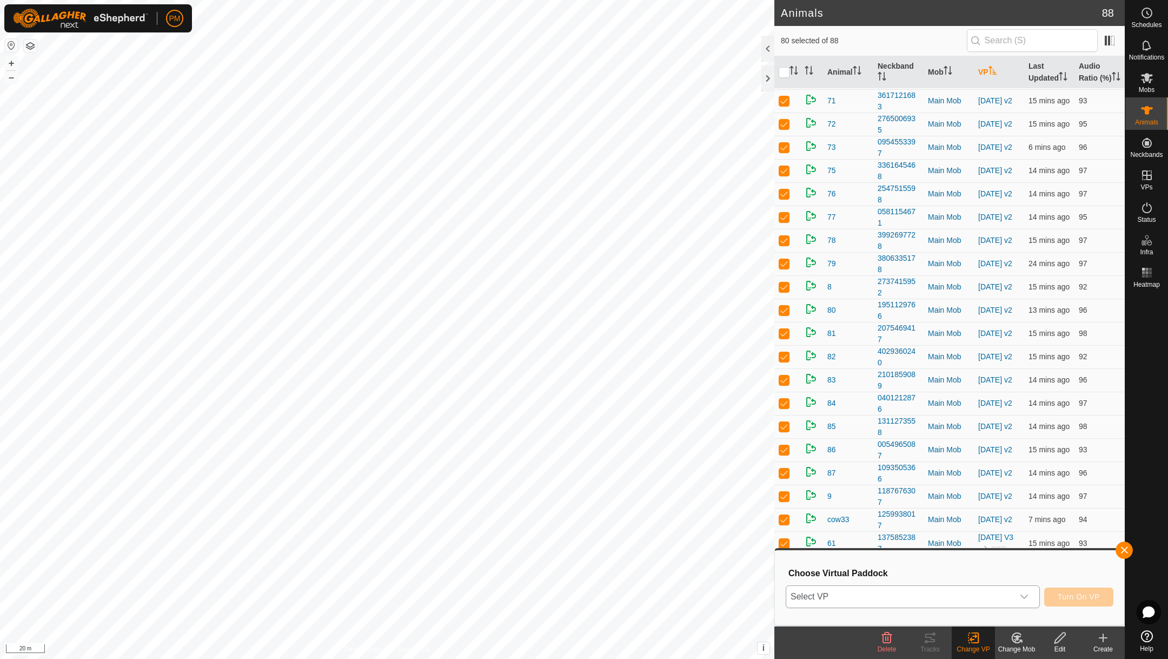
click at [918, 595] on span "Select VP" at bounding box center [899, 597] width 227 height 22
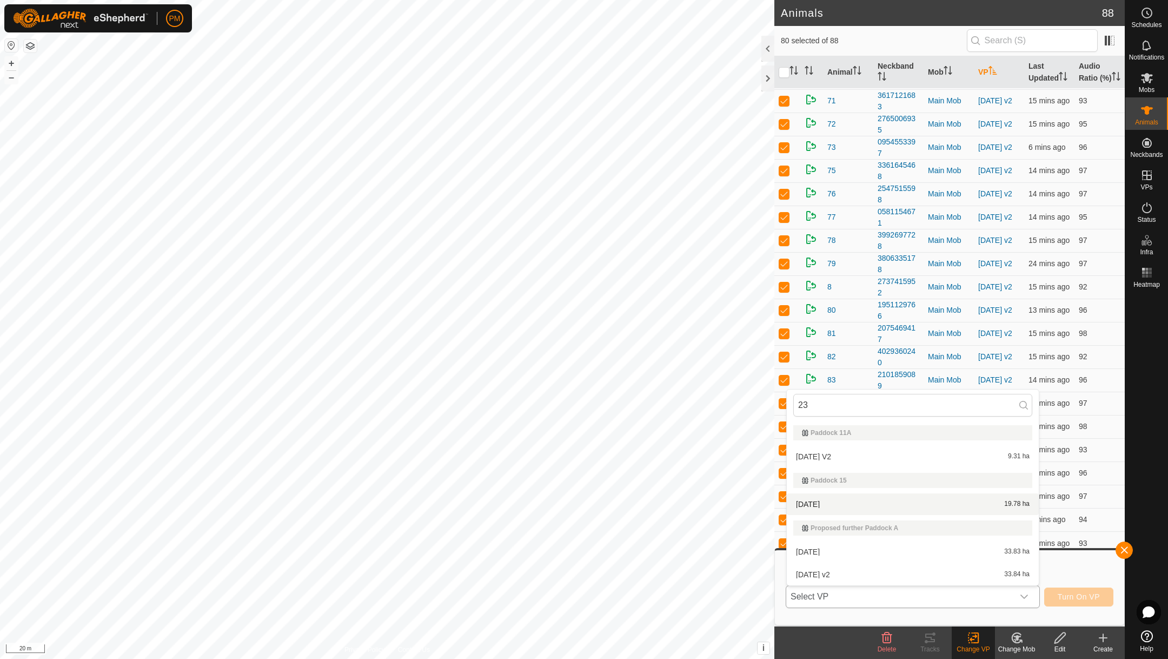
type input "23"
click at [834, 505] on li "23 August 25 19.78 ha" at bounding box center [913, 504] width 252 height 22
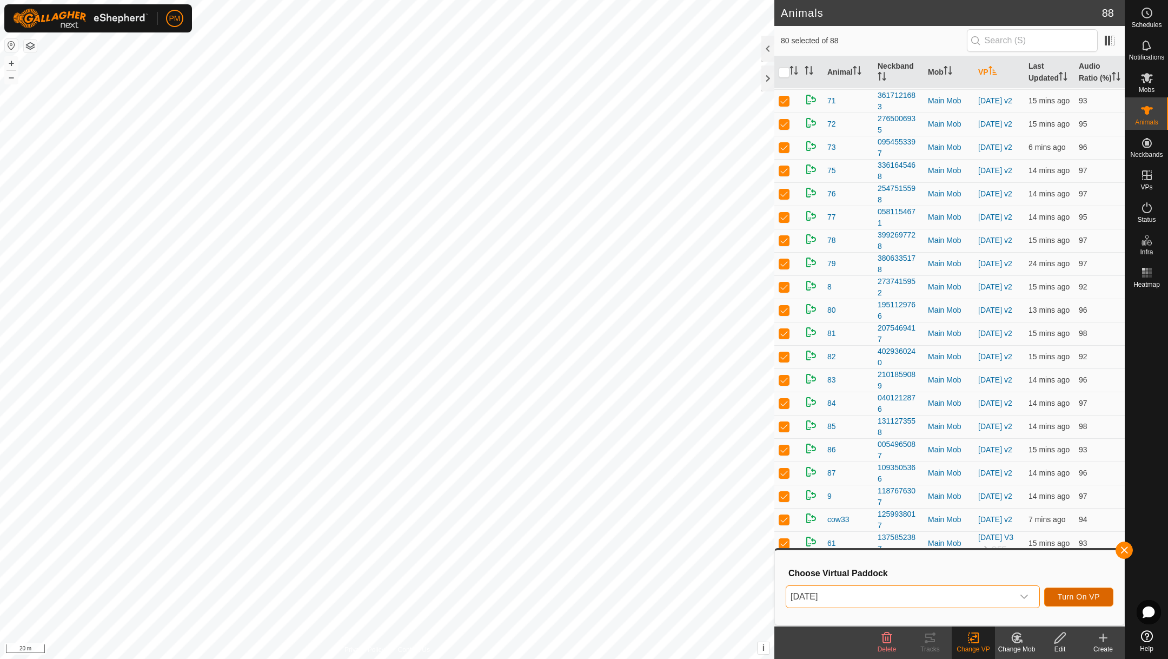
click at [1068, 592] on span "Turn On VP" at bounding box center [1079, 596] width 42 height 9
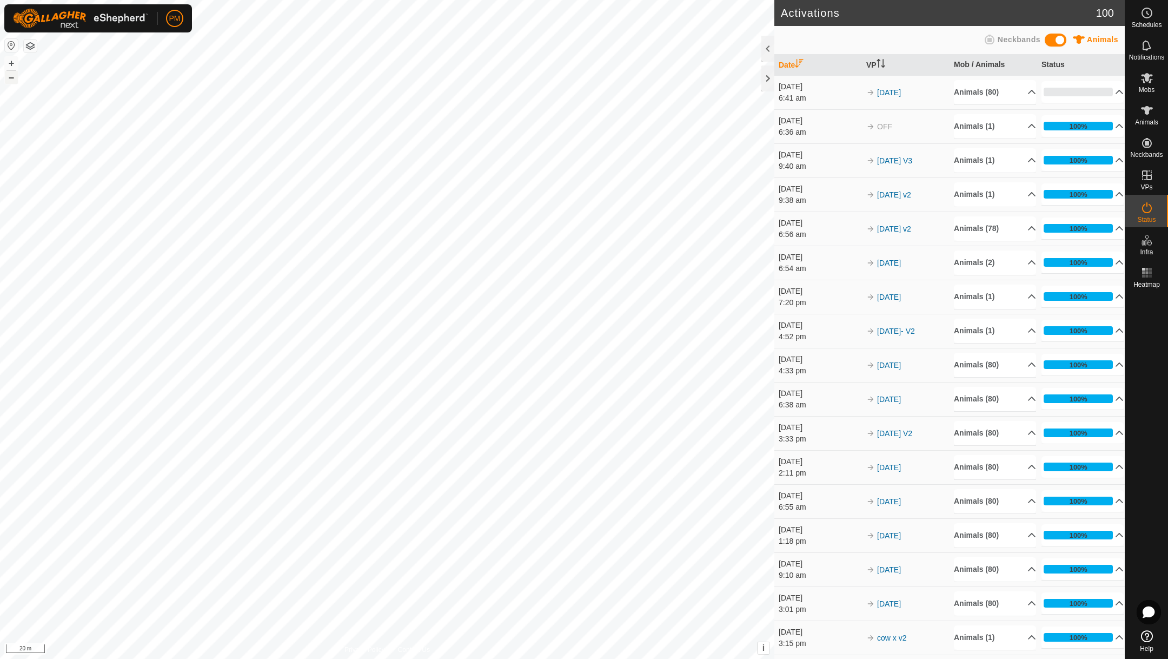
click at [14, 75] on button "–" at bounding box center [11, 77] width 13 height 13
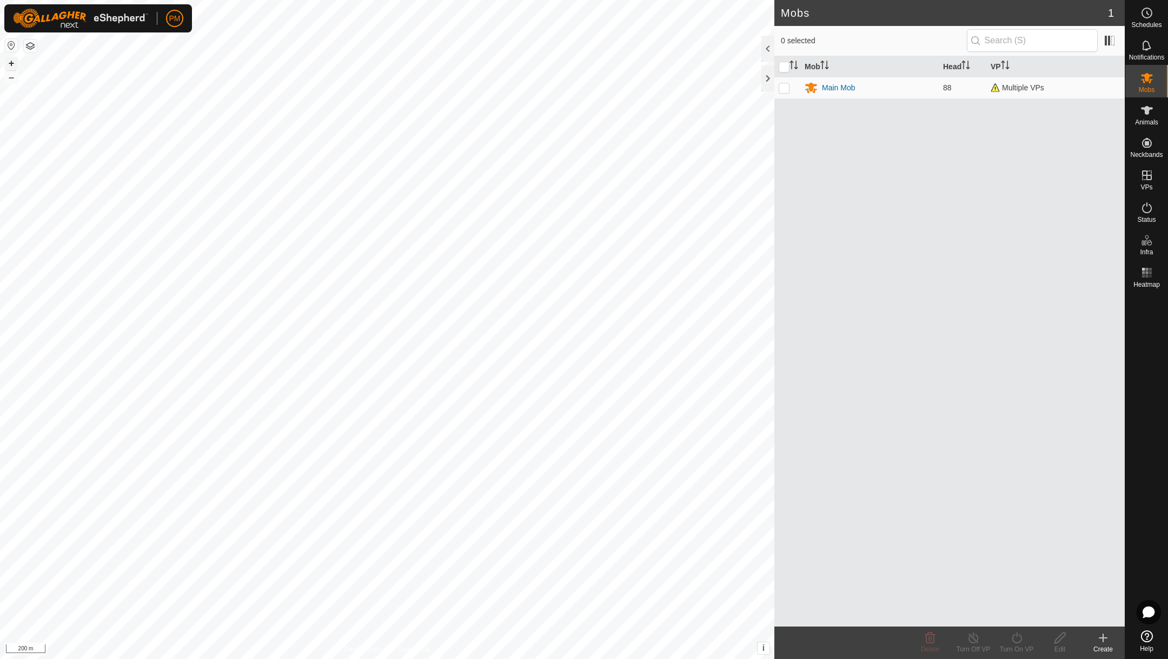
click at [12, 63] on button "+" at bounding box center [11, 63] width 13 height 13
click at [1149, 211] on icon at bounding box center [1147, 207] width 10 height 11
